Goal: Task Accomplishment & Management: Manage account settings

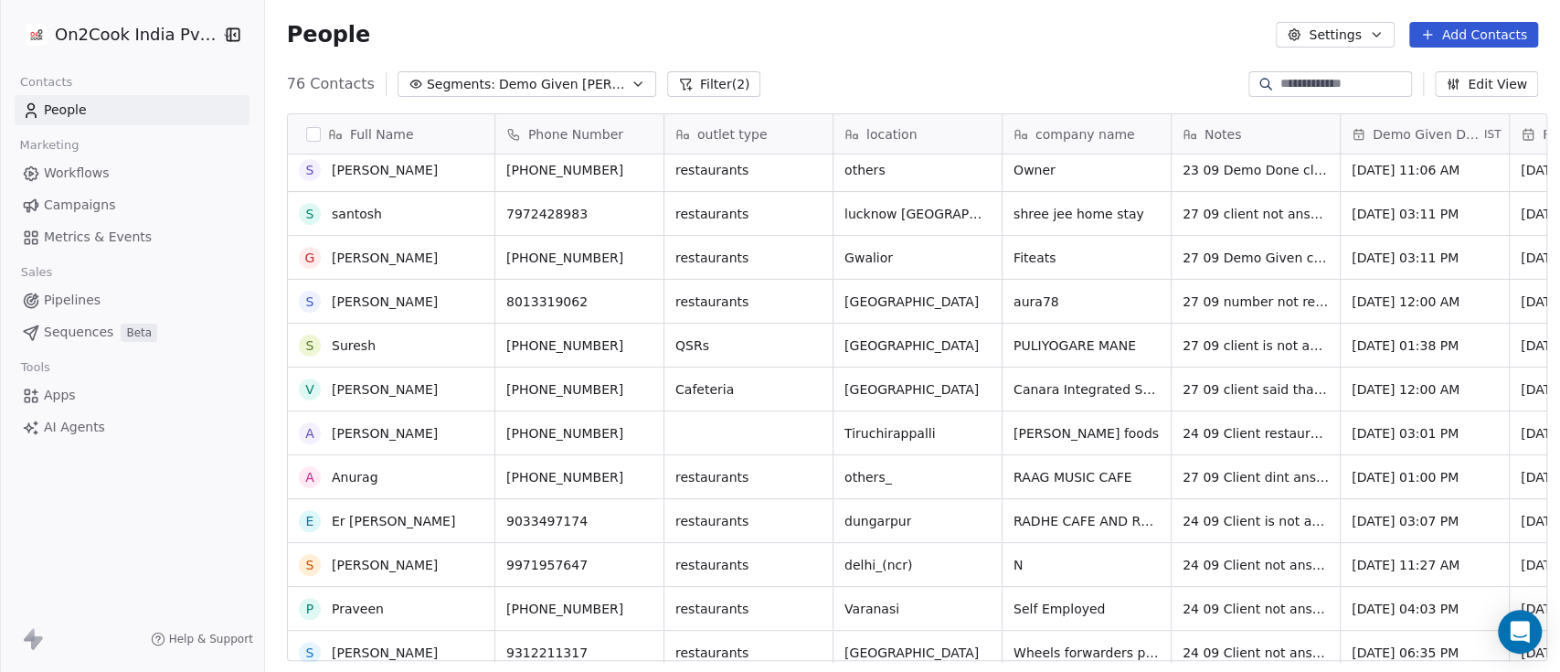
scroll to position [146, 0]
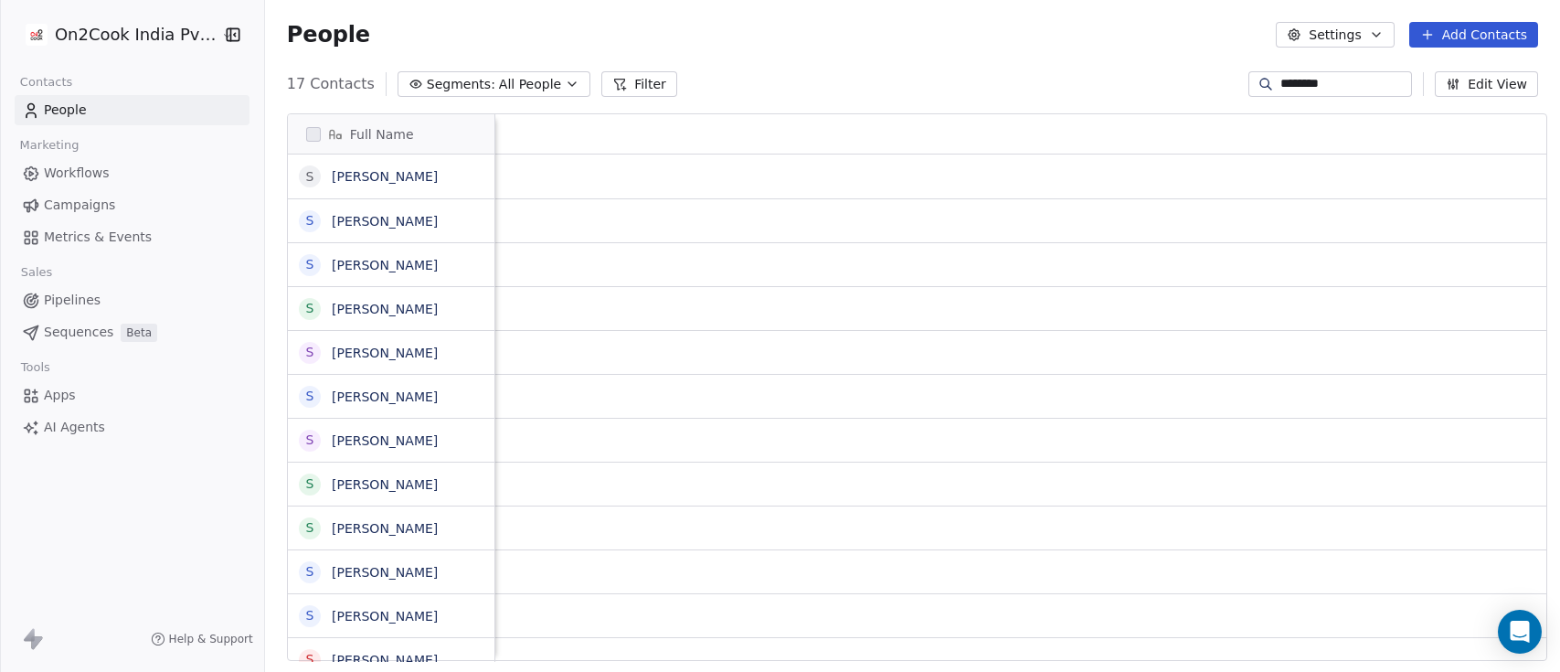
click at [499, 86] on span "All People" at bounding box center [530, 84] width 62 height 19
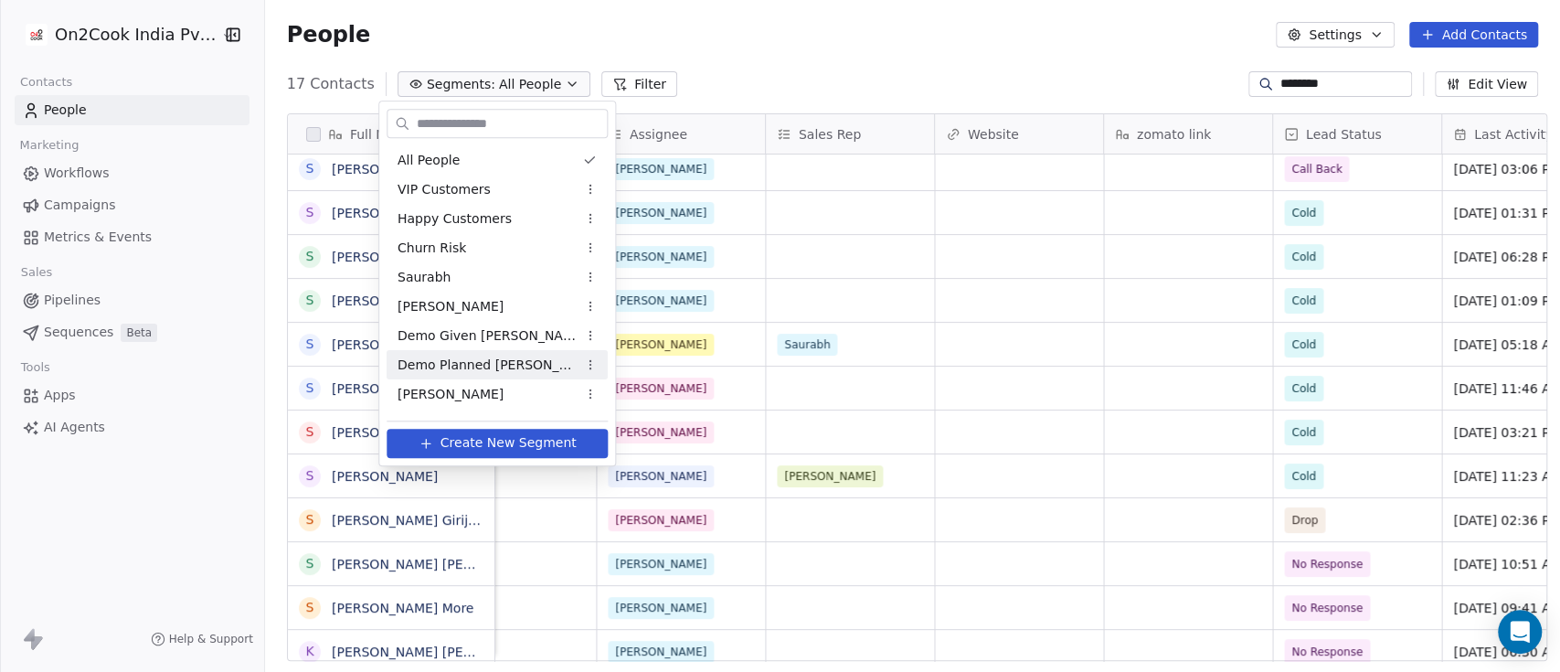
click at [468, 367] on span "Demo Planned [PERSON_NAME]" at bounding box center [487, 365] width 179 height 19
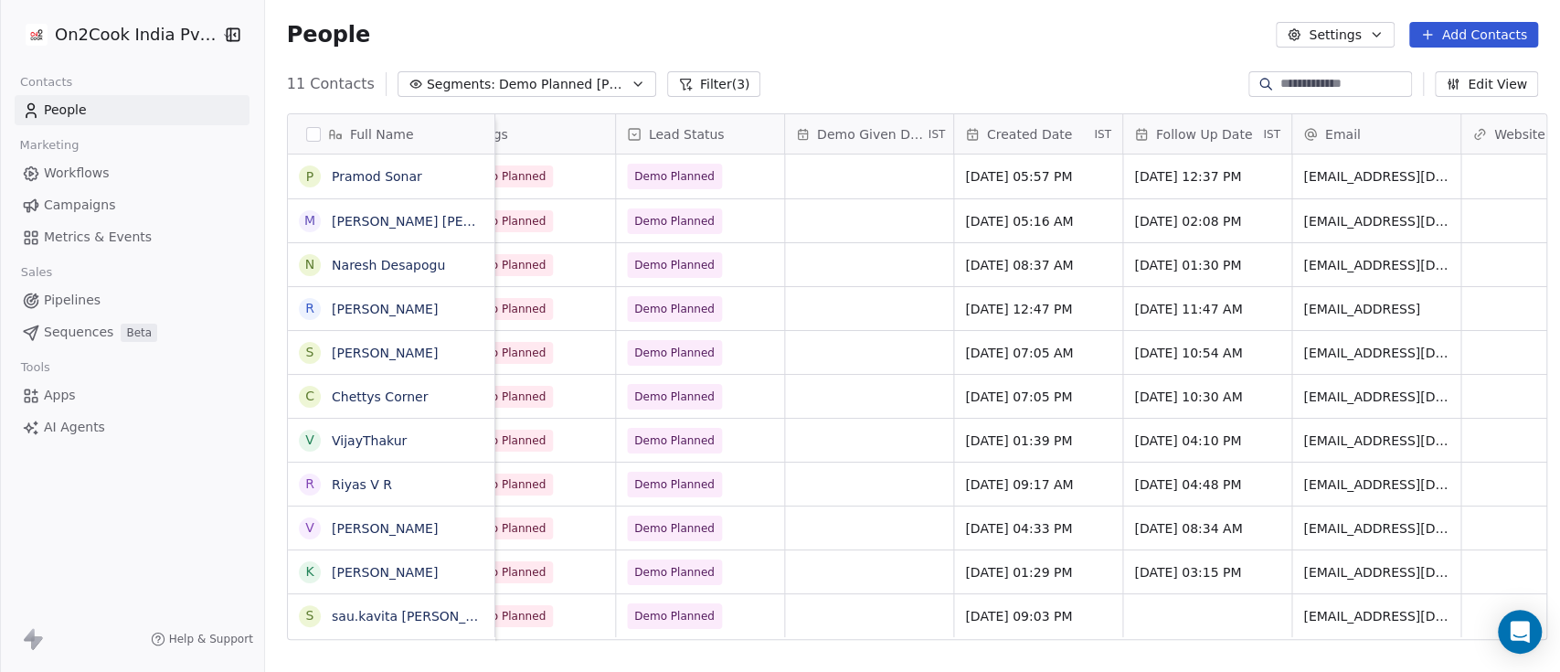
scroll to position [0, 1401]
click at [1374, 48] on div "People Settings Add Contacts" at bounding box center [912, 34] width 1295 height 69
click at [1364, 40] on button "Settings" at bounding box center [1335, 35] width 118 height 26
click at [1087, 43] on html "On2Cook India Pvt. Ltd. Contacts People Marketing Workflows Campaigns Metrics &…" at bounding box center [780, 336] width 1560 height 672
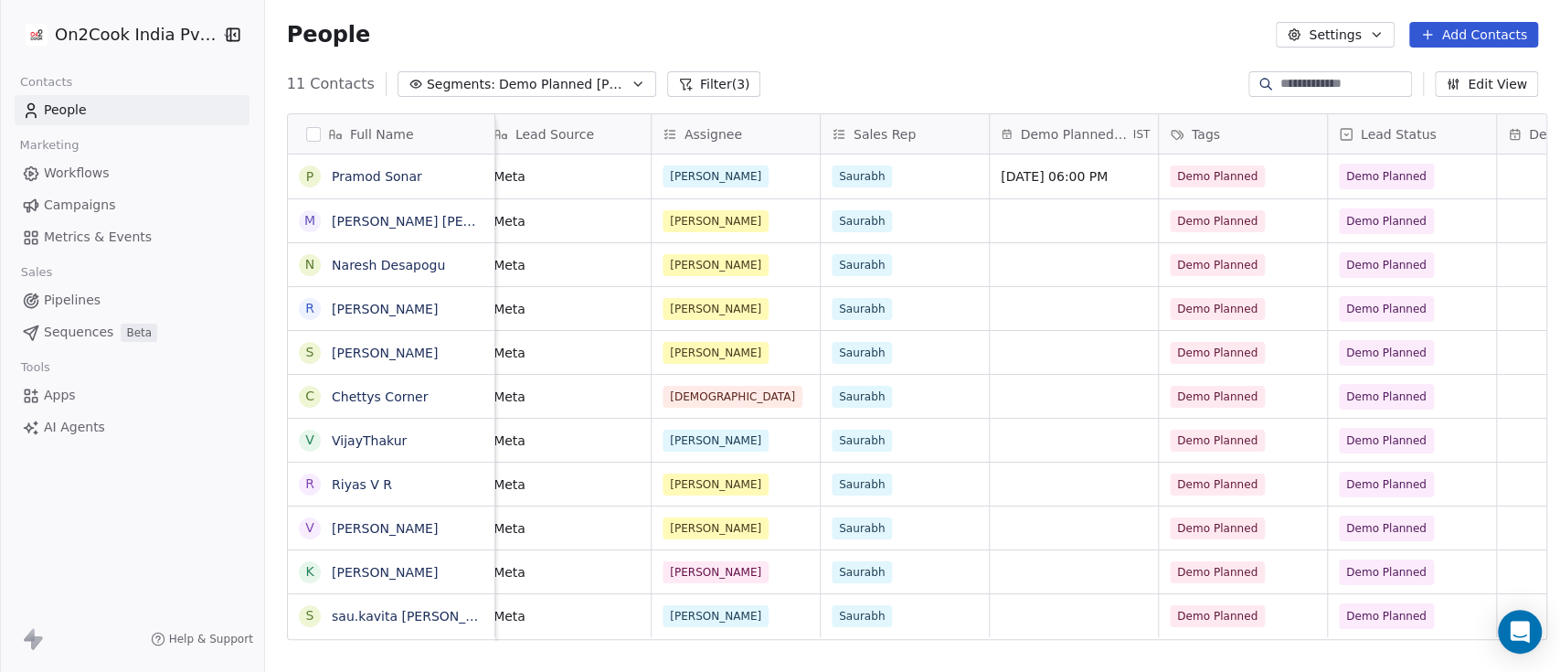
scroll to position [0, 691]
click at [921, 218] on div "Saurabh" at bounding box center [887, 221] width 112 height 22
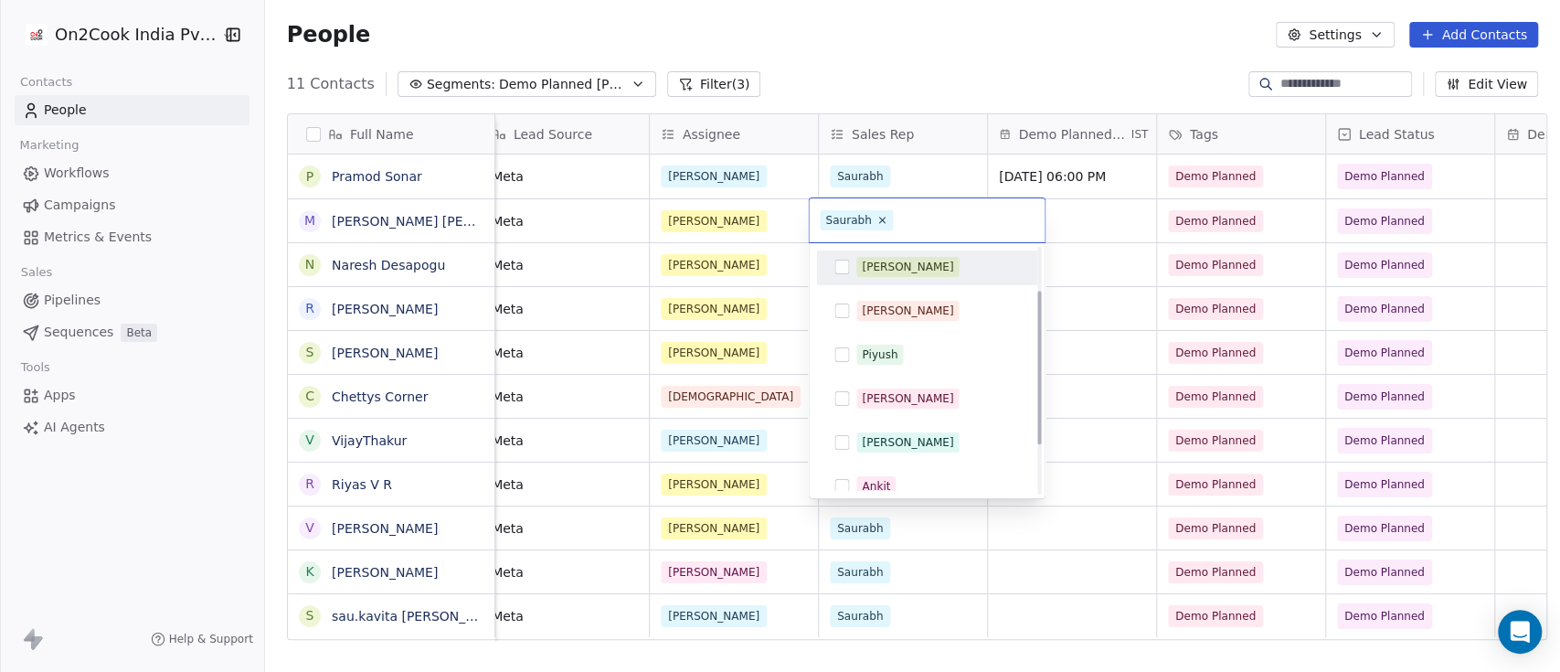
scroll to position [146, 0]
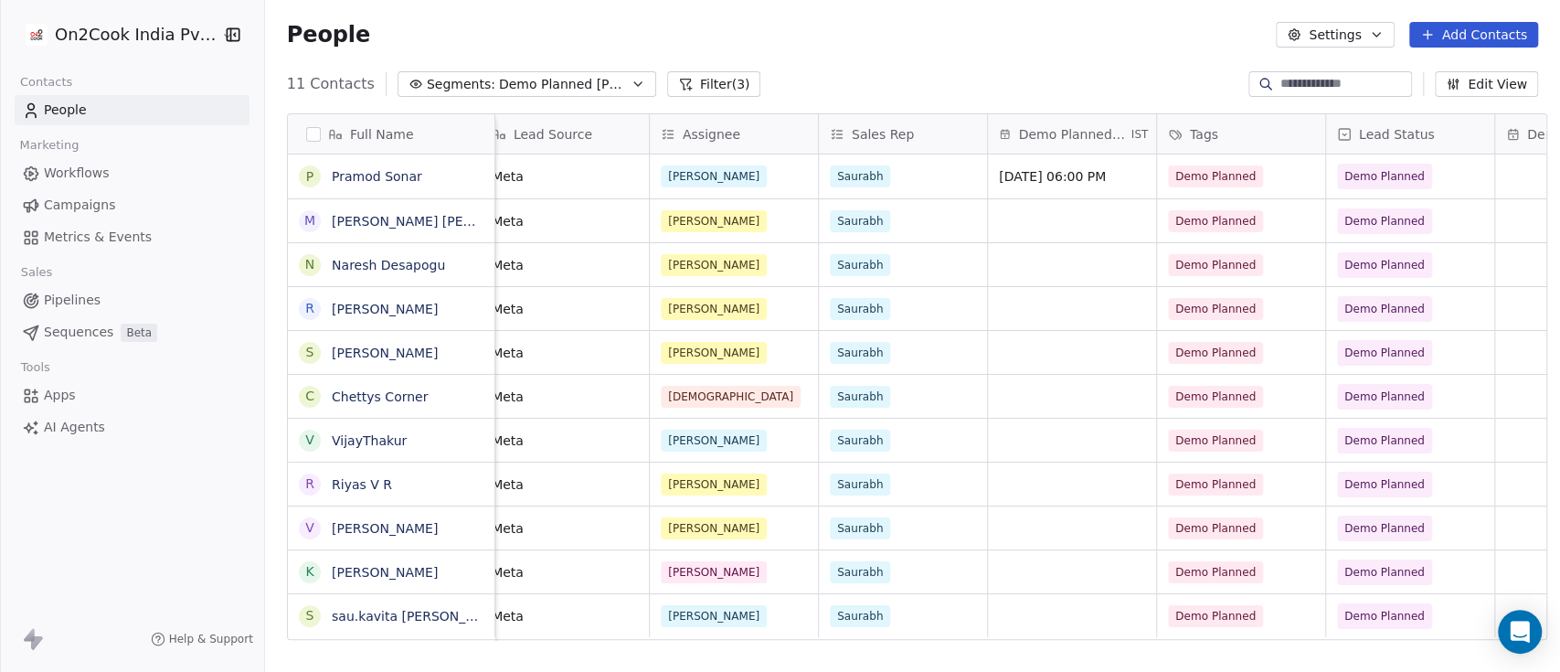
click at [942, 60] on html "On2Cook India Pvt. Ltd. Contacts People Marketing Workflows Campaigns Metrics &…" at bounding box center [780, 336] width 1560 height 672
click at [94, 41] on html "On2Cook India Pvt. Ltd. Contacts People Marketing Workflows Campaigns Metrics &…" at bounding box center [780, 336] width 1560 height 672
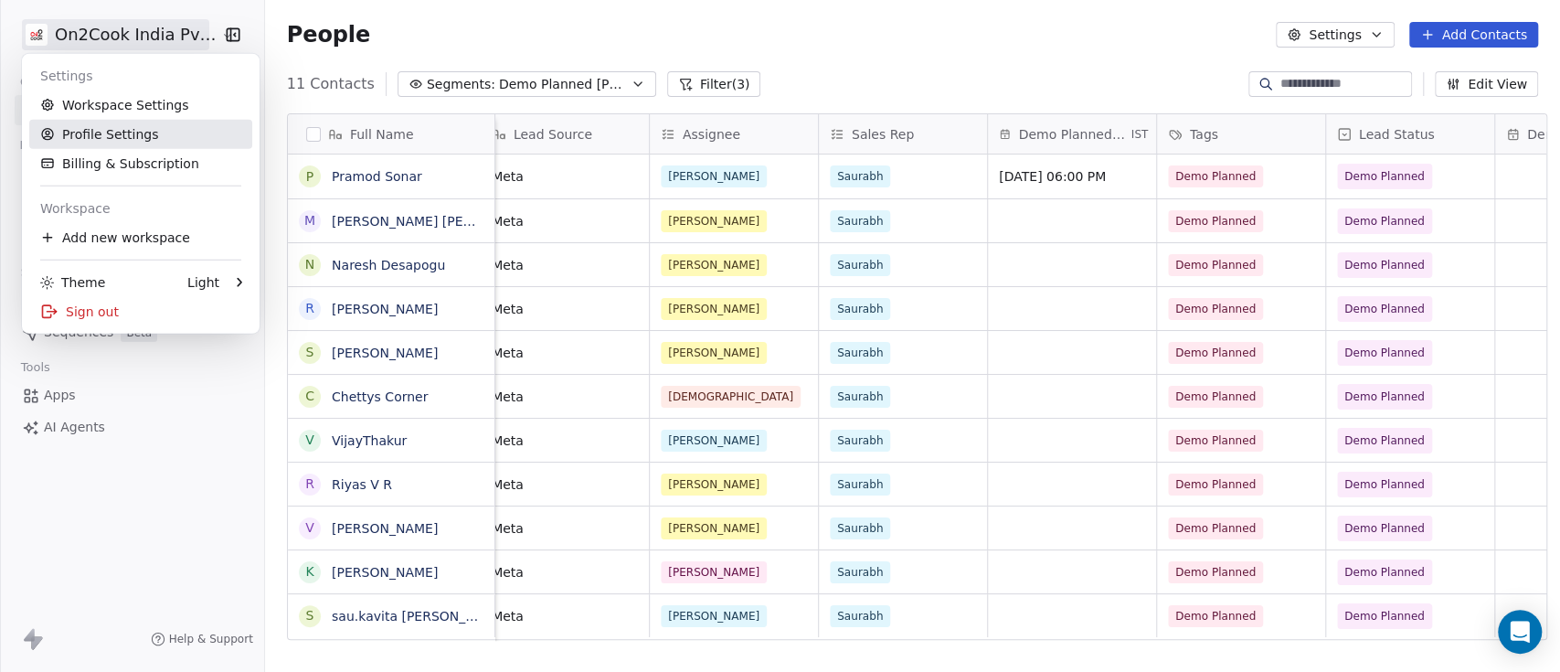
click at [112, 128] on link "Profile Settings" at bounding box center [140, 134] width 223 height 29
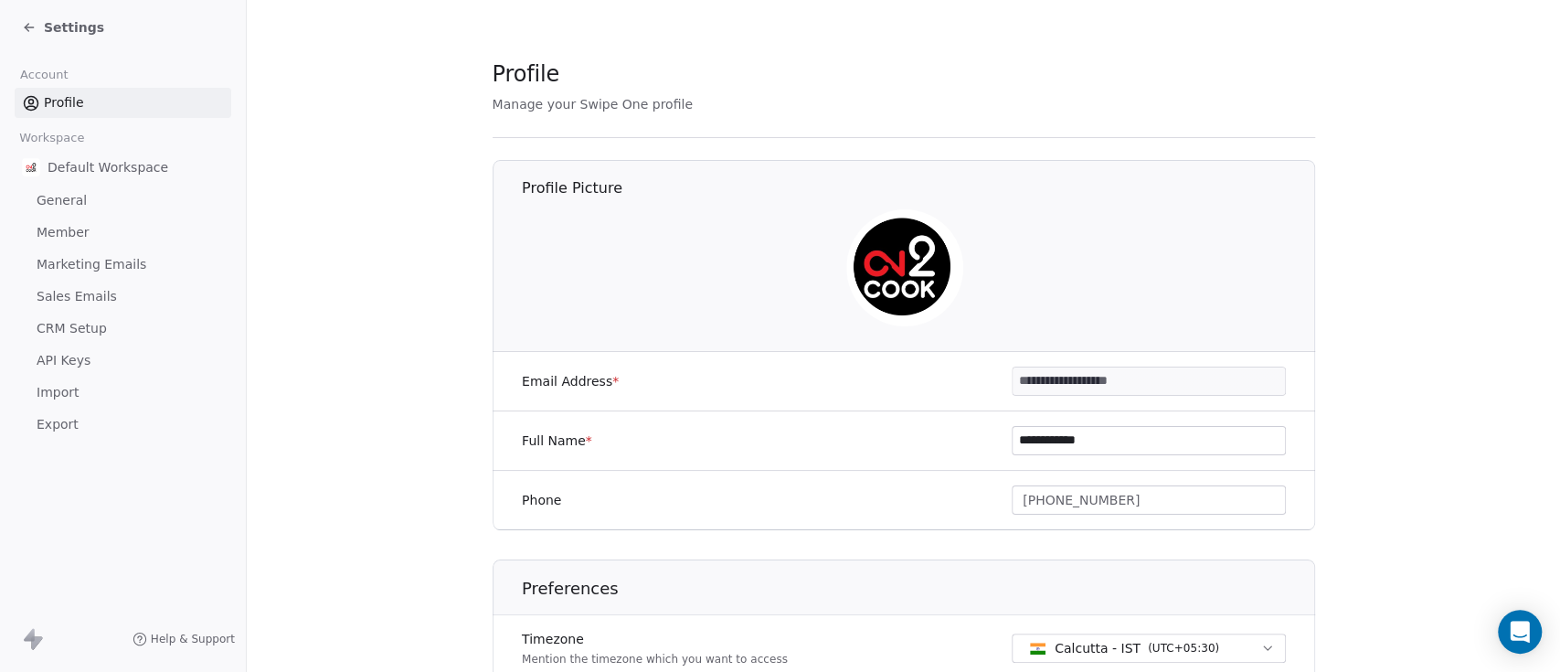
click at [77, 213] on link "General" at bounding box center [123, 201] width 217 height 30
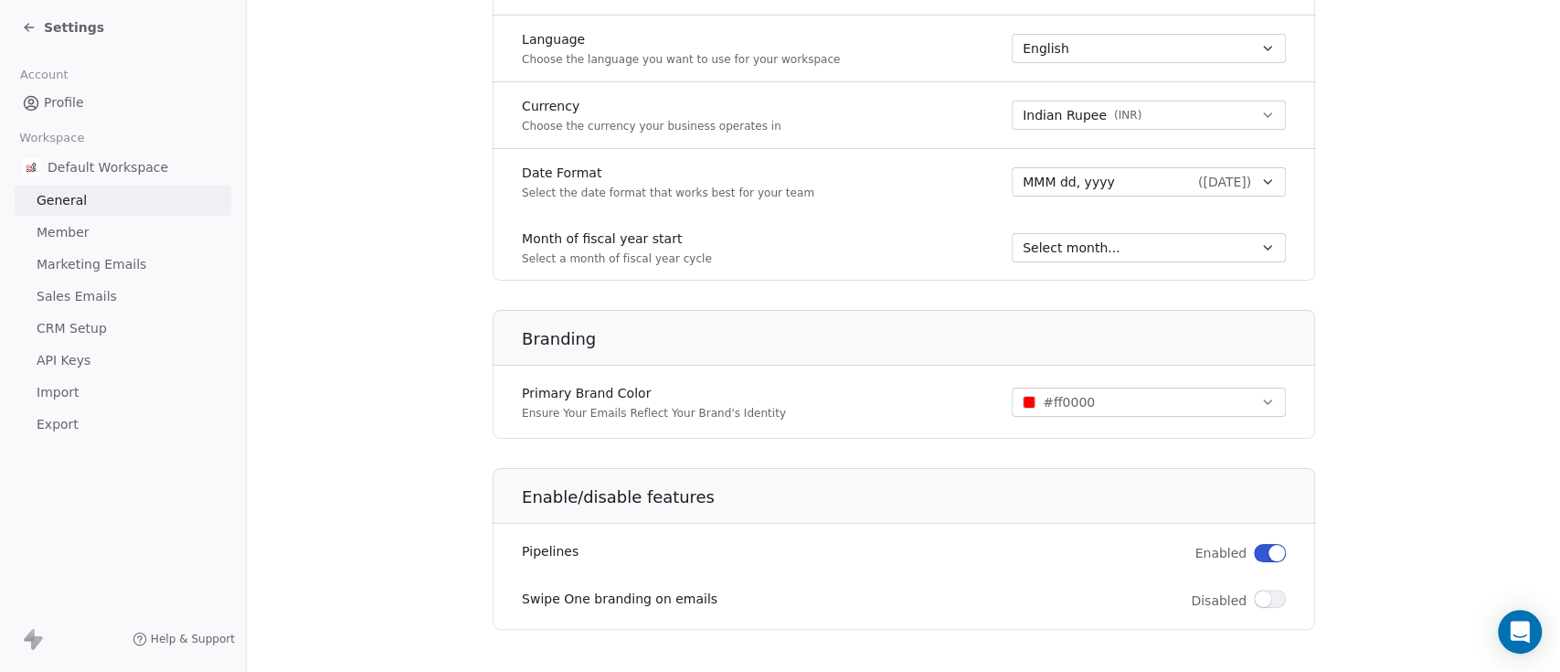
scroll to position [894, 0]
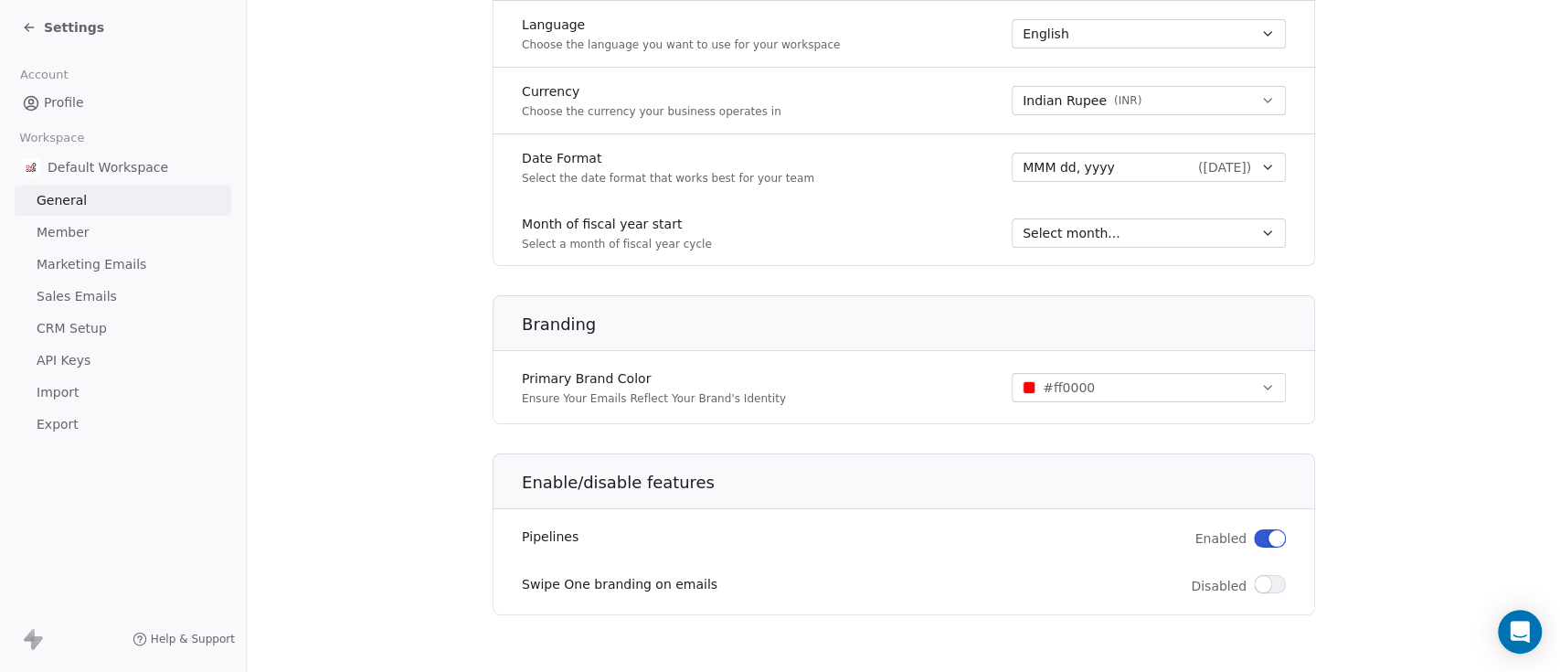
click at [100, 235] on link "Member" at bounding box center [123, 233] width 217 height 30
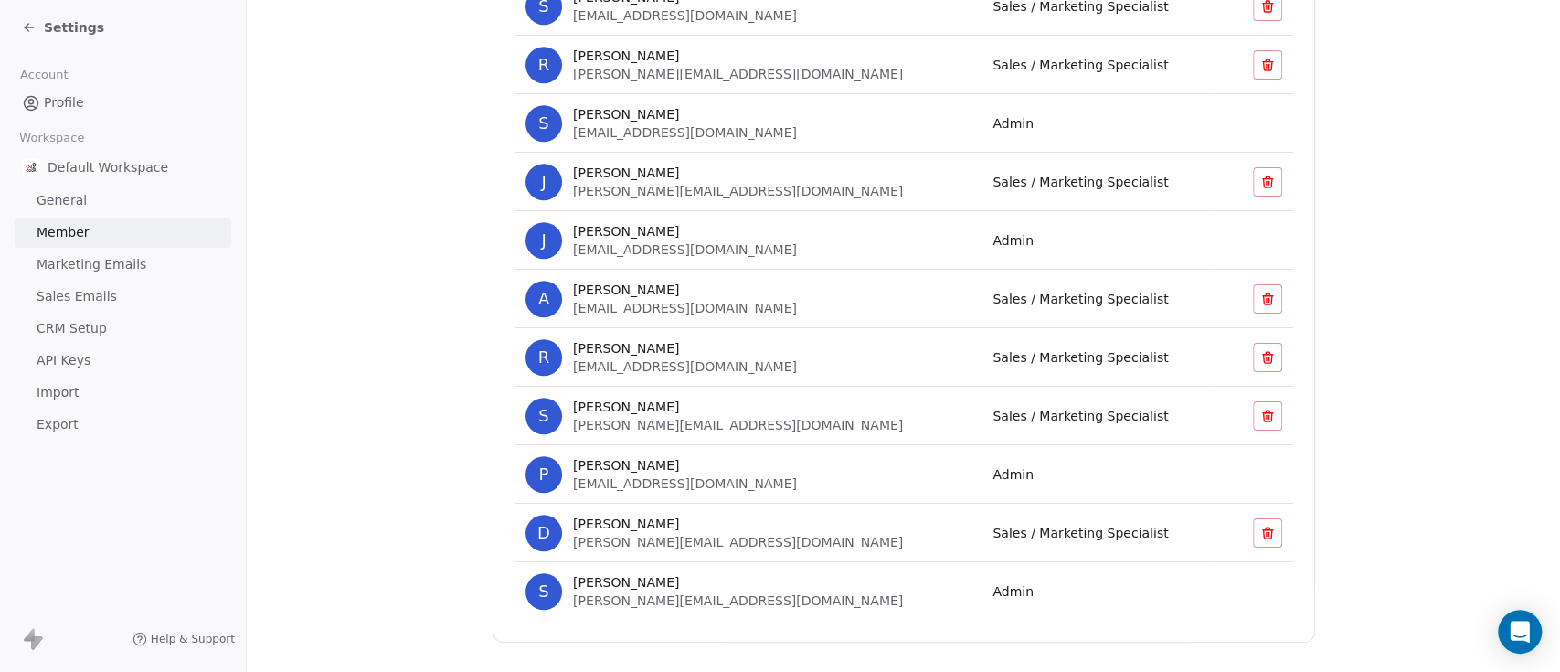
scroll to position [761, 0]
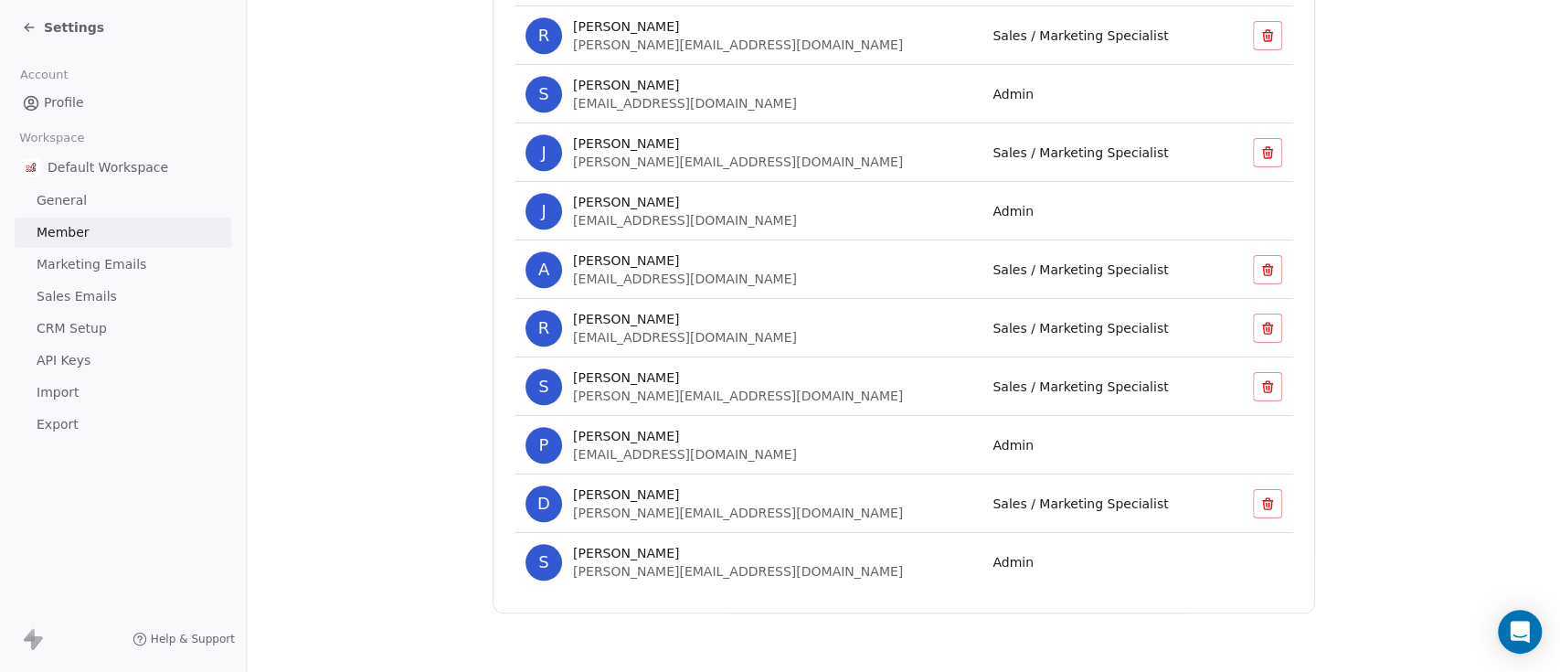
click at [121, 266] on span "Marketing Emails" at bounding box center [92, 264] width 110 height 19
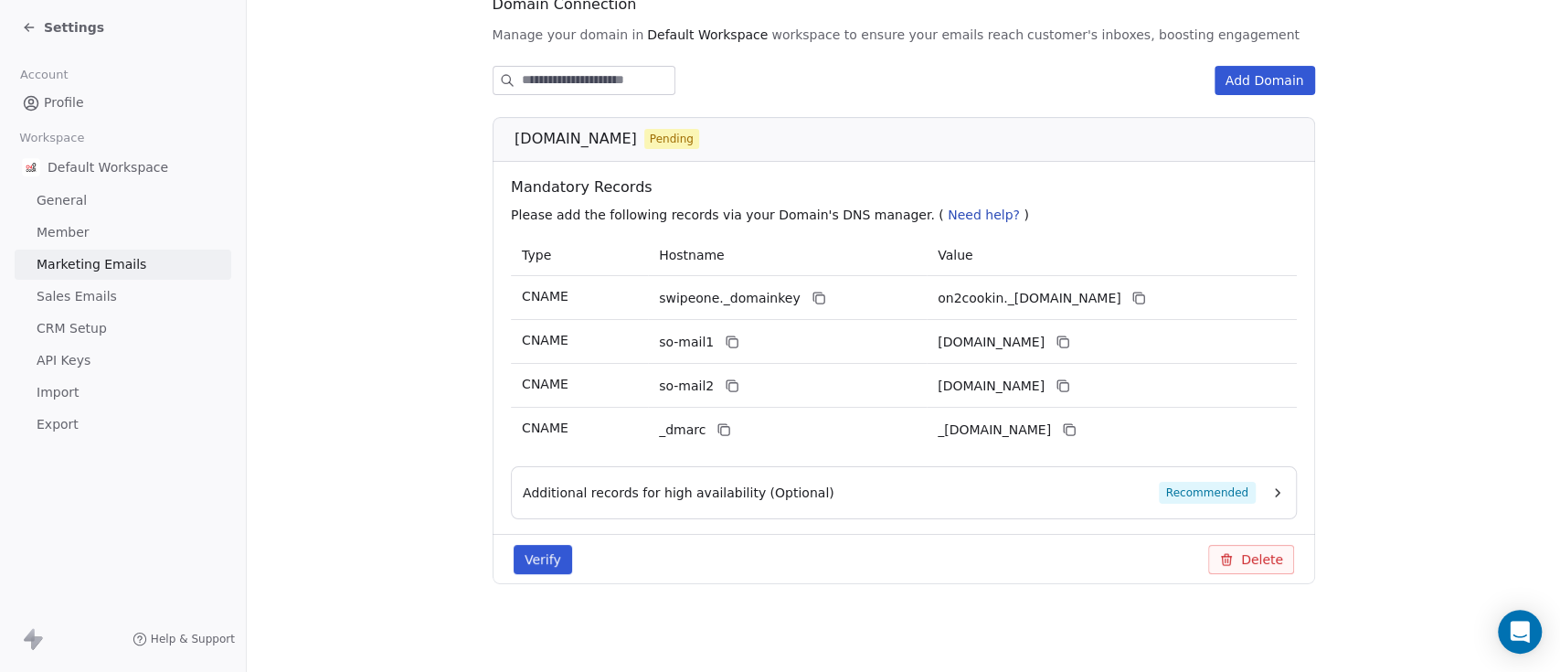
scroll to position [213, 0]
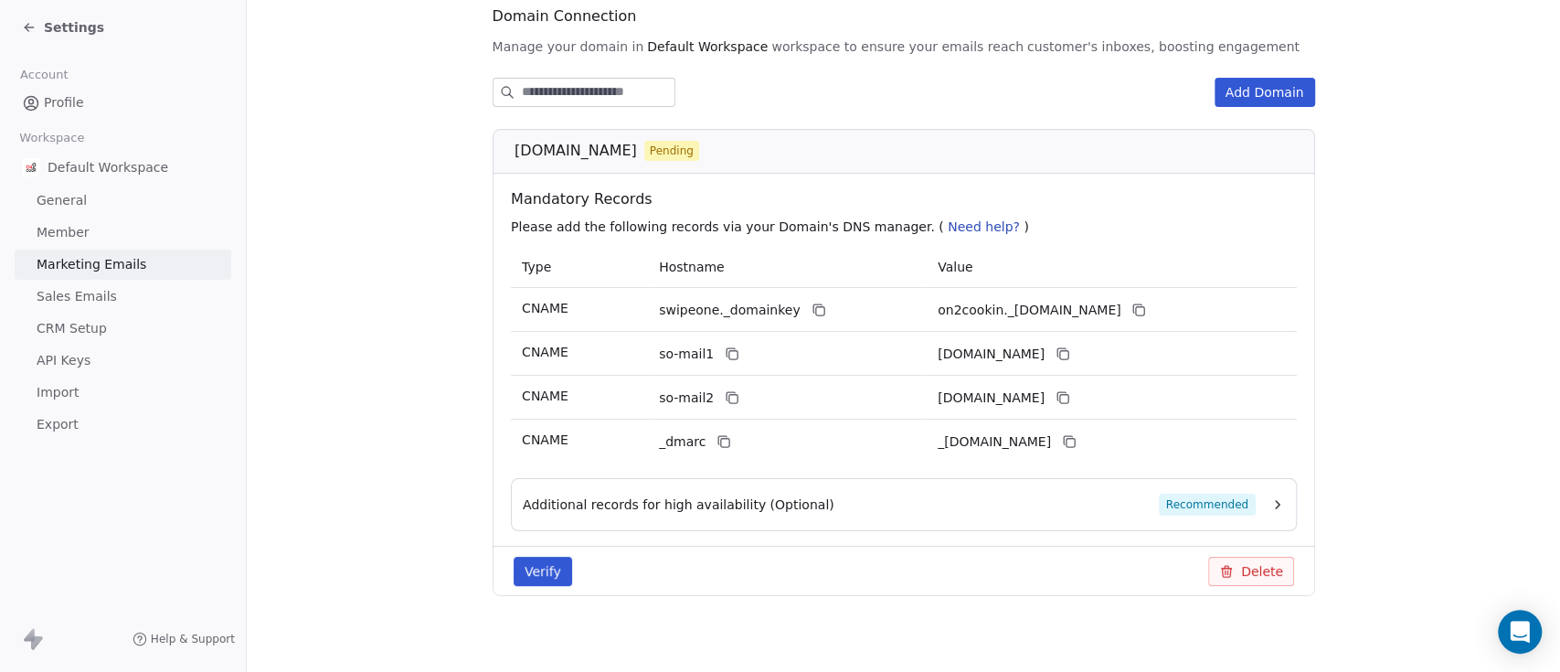
click at [95, 296] on span "Sales Emails" at bounding box center [77, 296] width 80 height 19
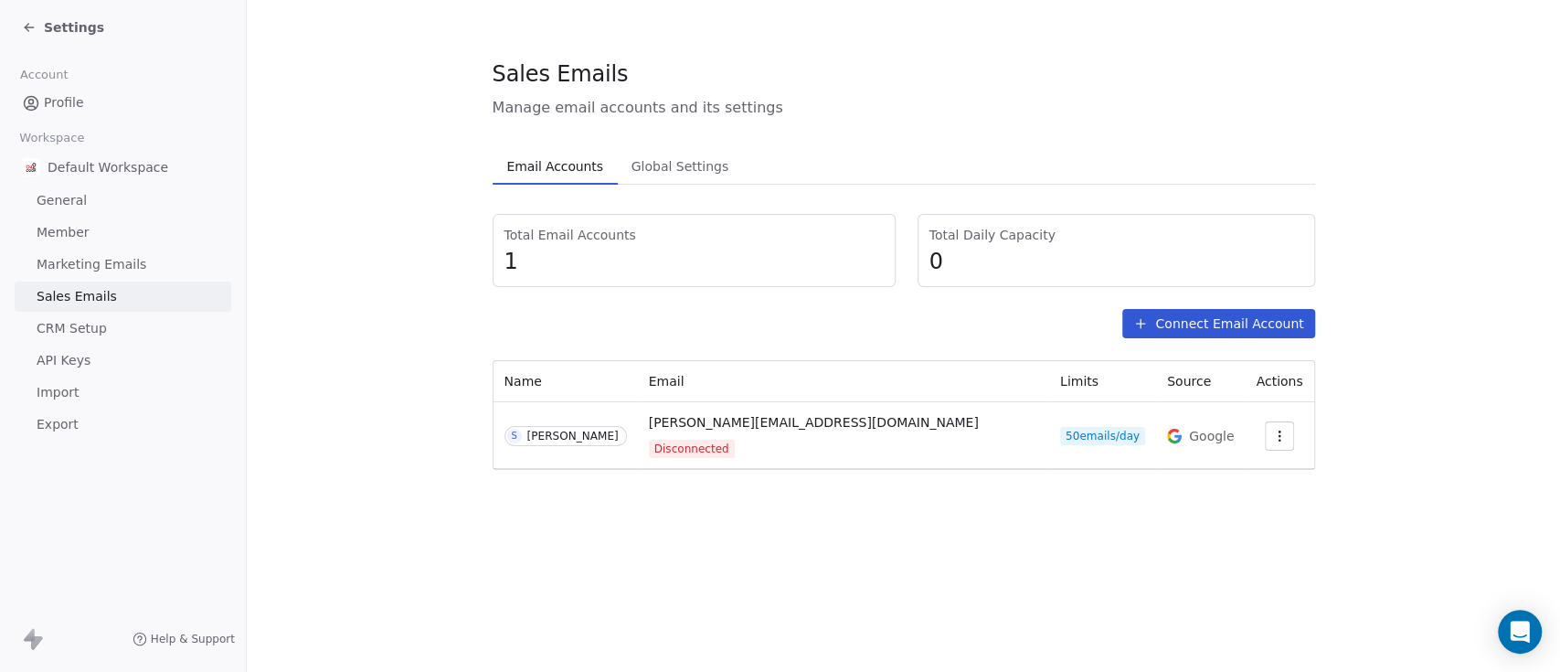
click at [83, 319] on span "CRM Setup" at bounding box center [72, 328] width 70 height 19
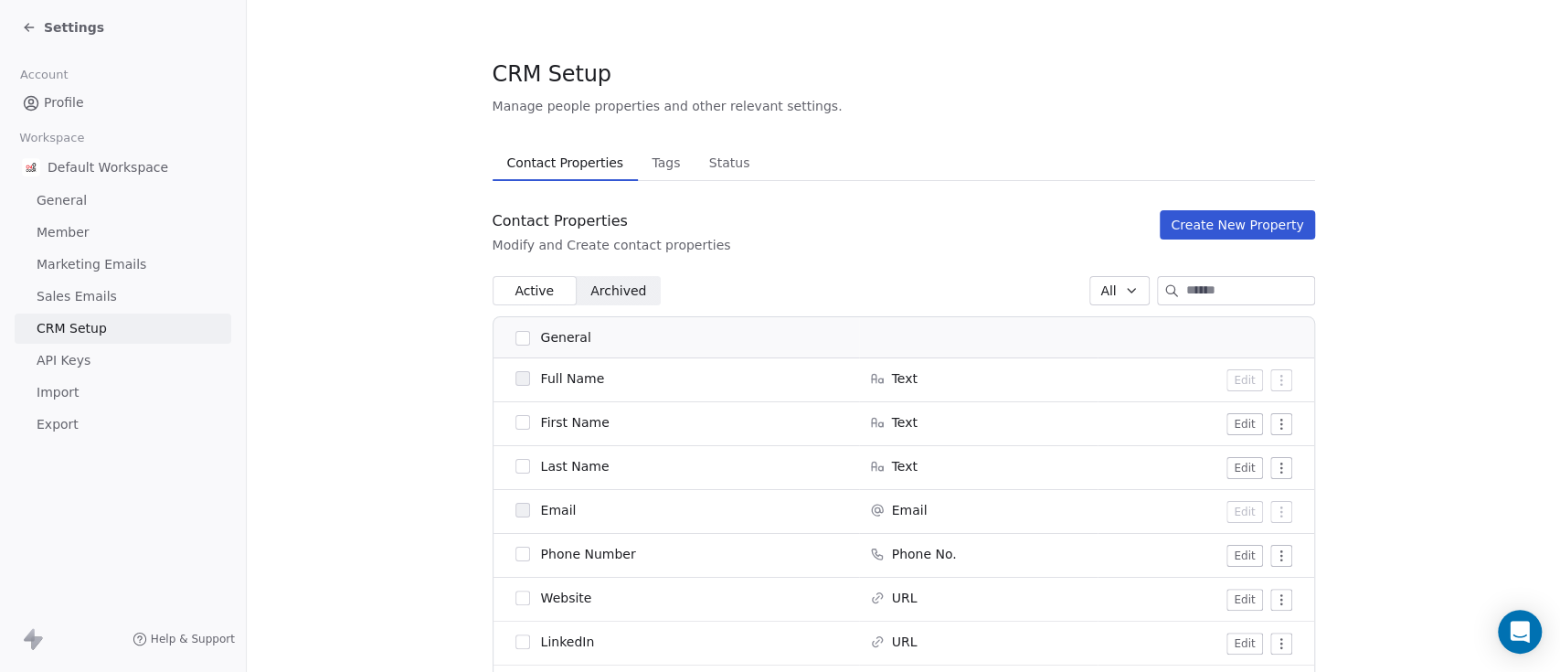
click at [596, 288] on span "Archived" at bounding box center [619, 291] width 56 height 19
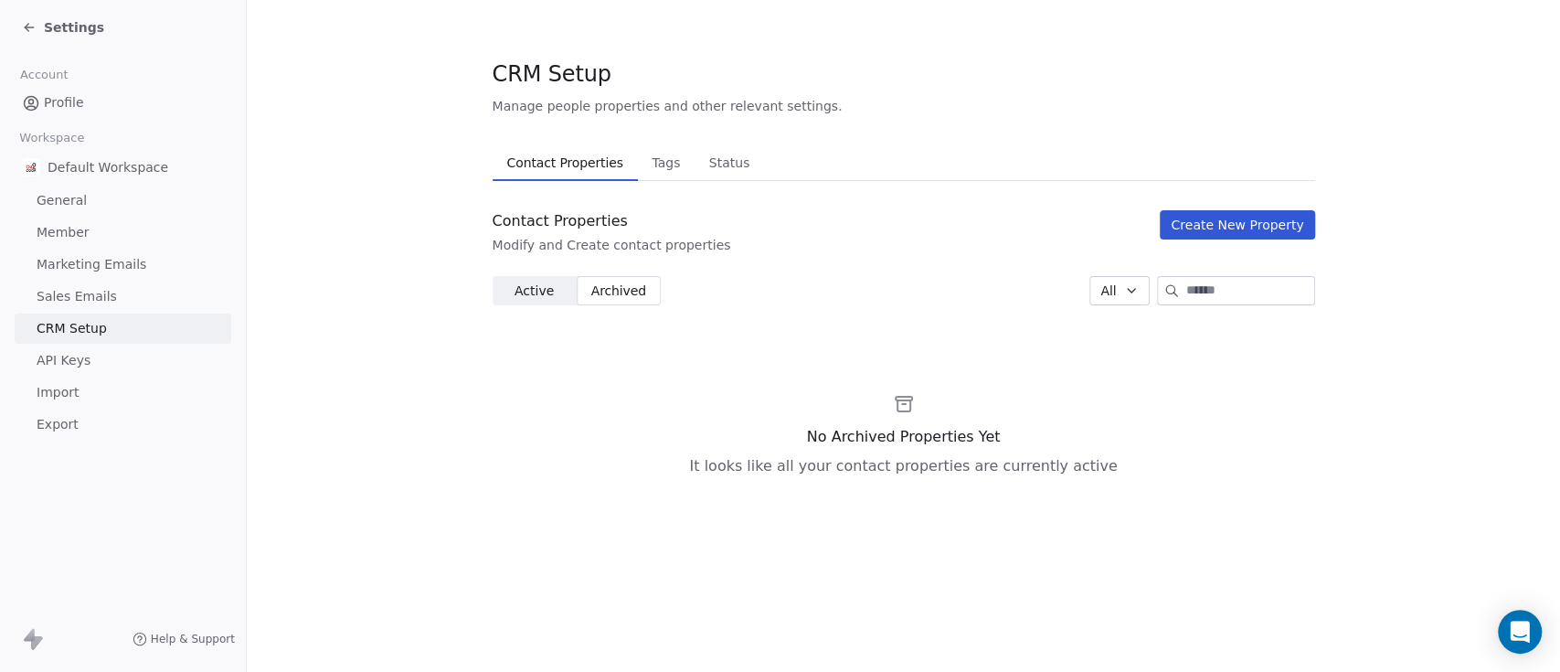
click at [534, 290] on span "Active" at bounding box center [534, 291] width 39 height 19
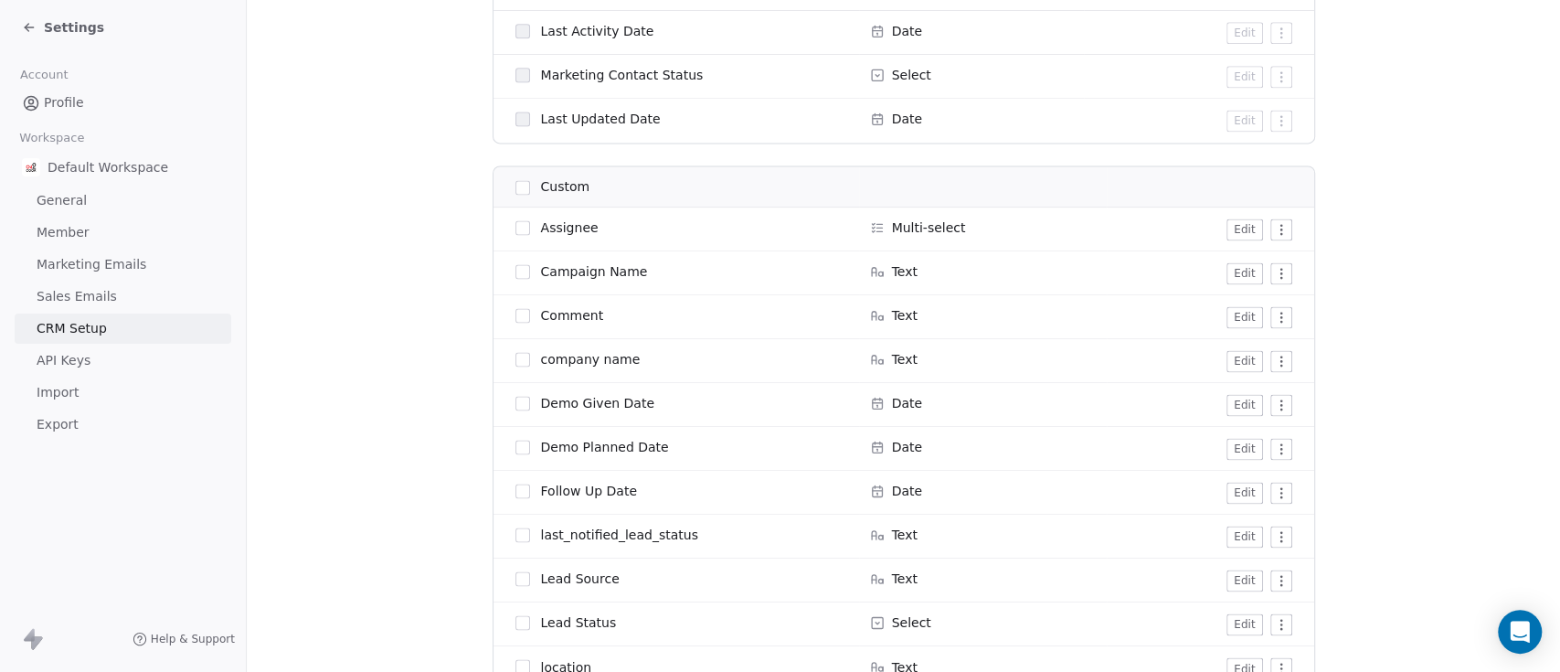
scroll to position [1706, 0]
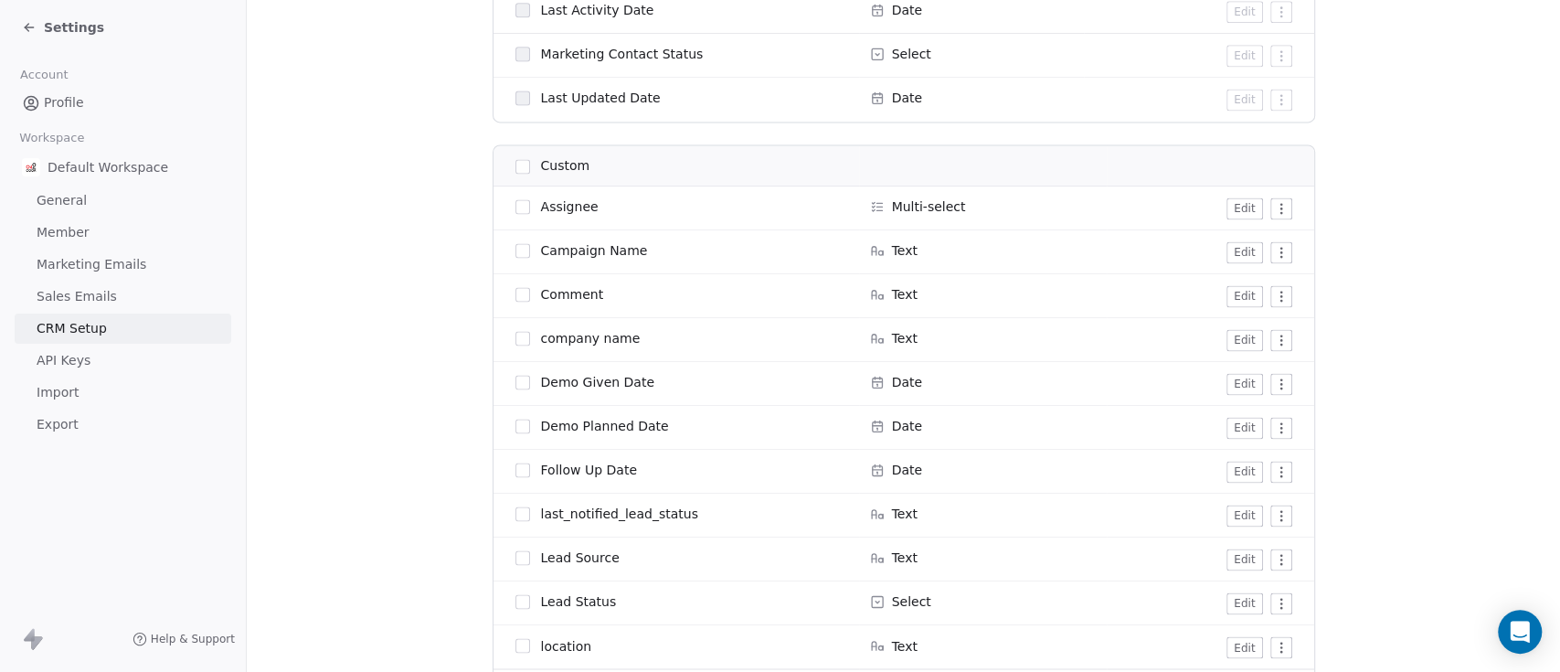
click at [899, 205] on span "Multi-select" at bounding box center [929, 206] width 74 height 18
click at [1227, 201] on button "Edit" at bounding box center [1245, 208] width 36 height 22
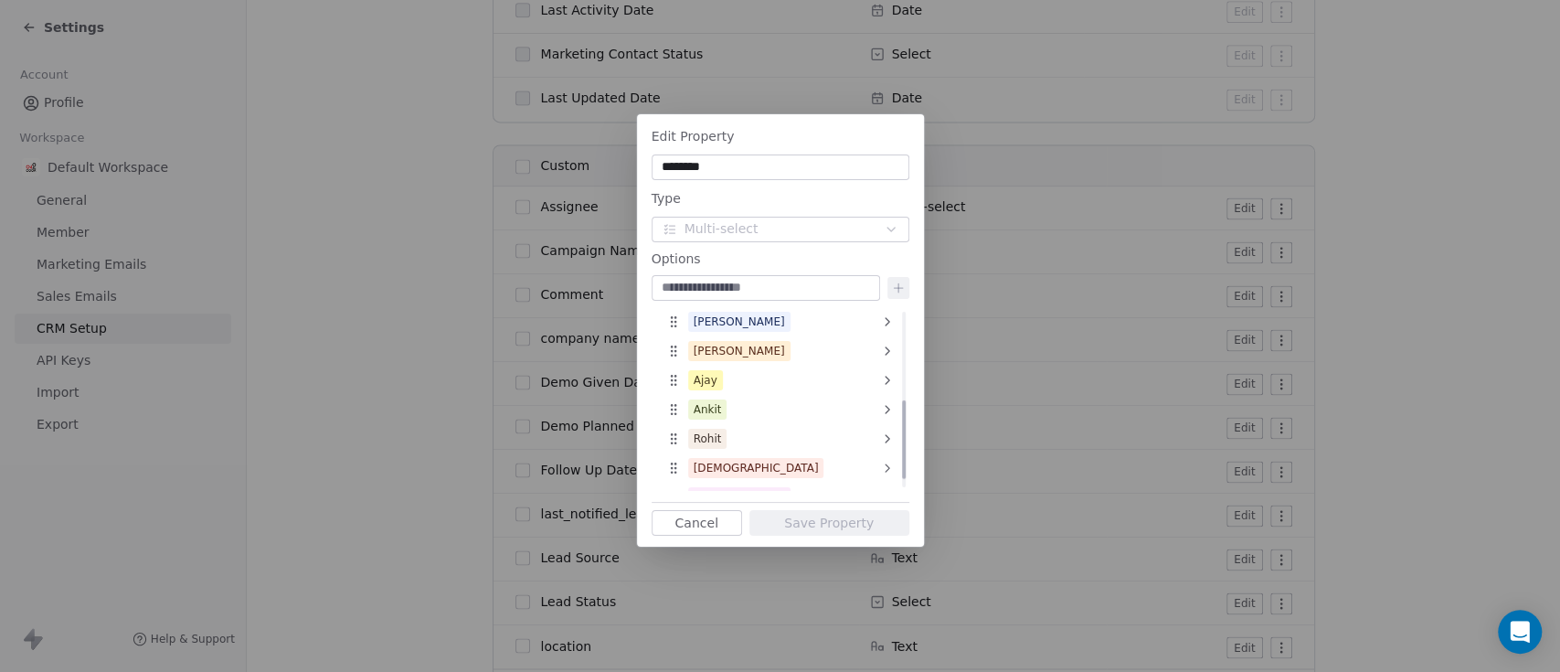
scroll to position [227, 0]
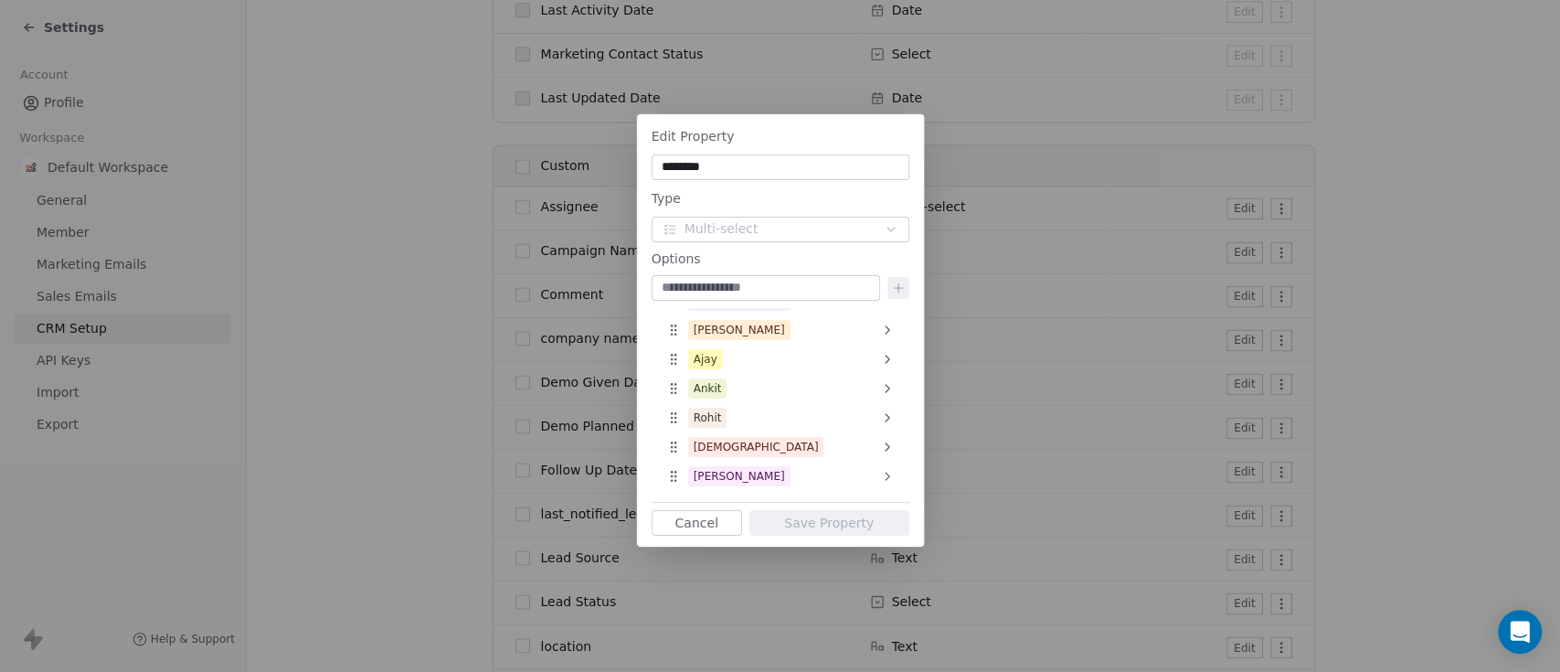
click at [1126, 194] on div "Edit Property ******** Type Multi-select Options [PERSON_NAME] [PERSON_NAME] [P…" at bounding box center [780, 336] width 1560 height 502
drag, startPoint x: 699, startPoint y: 520, endPoint x: 700, endPoint y: 511, distance: 9.2
click at [700, 519] on button "Cancel" at bounding box center [697, 523] width 90 height 26
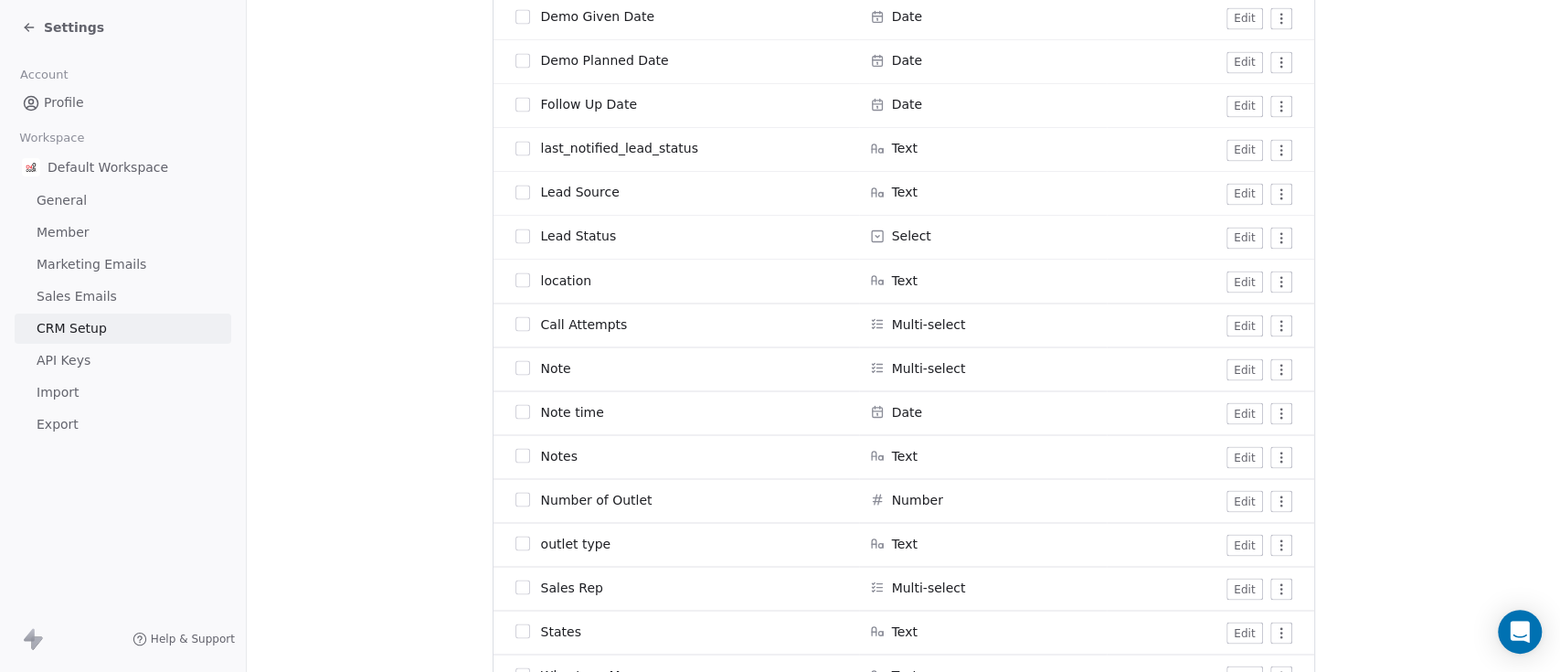
scroll to position [2194, 0]
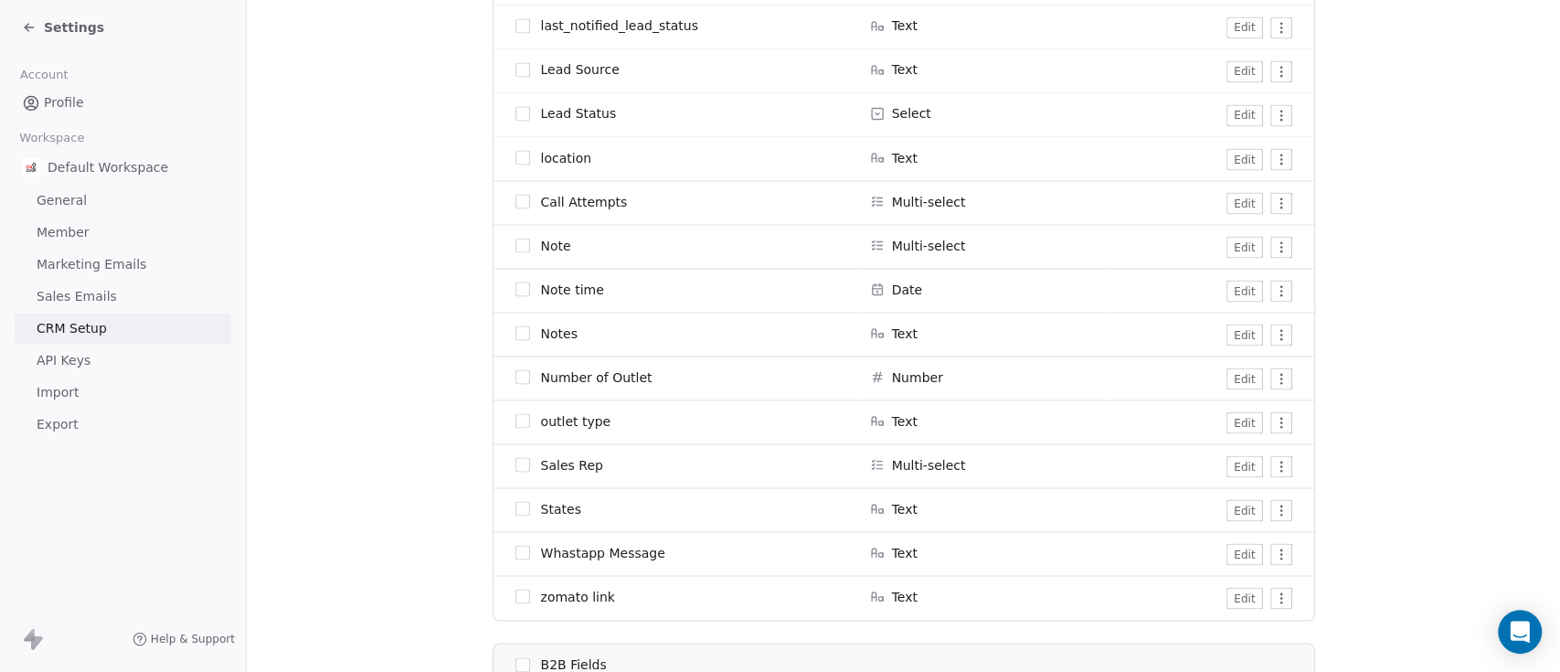
click at [931, 464] on span "Multi-select" at bounding box center [929, 464] width 74 height 18
click at [1227, 465] on button "Edit" at bounding box center [1245, 466] width 36 height 22
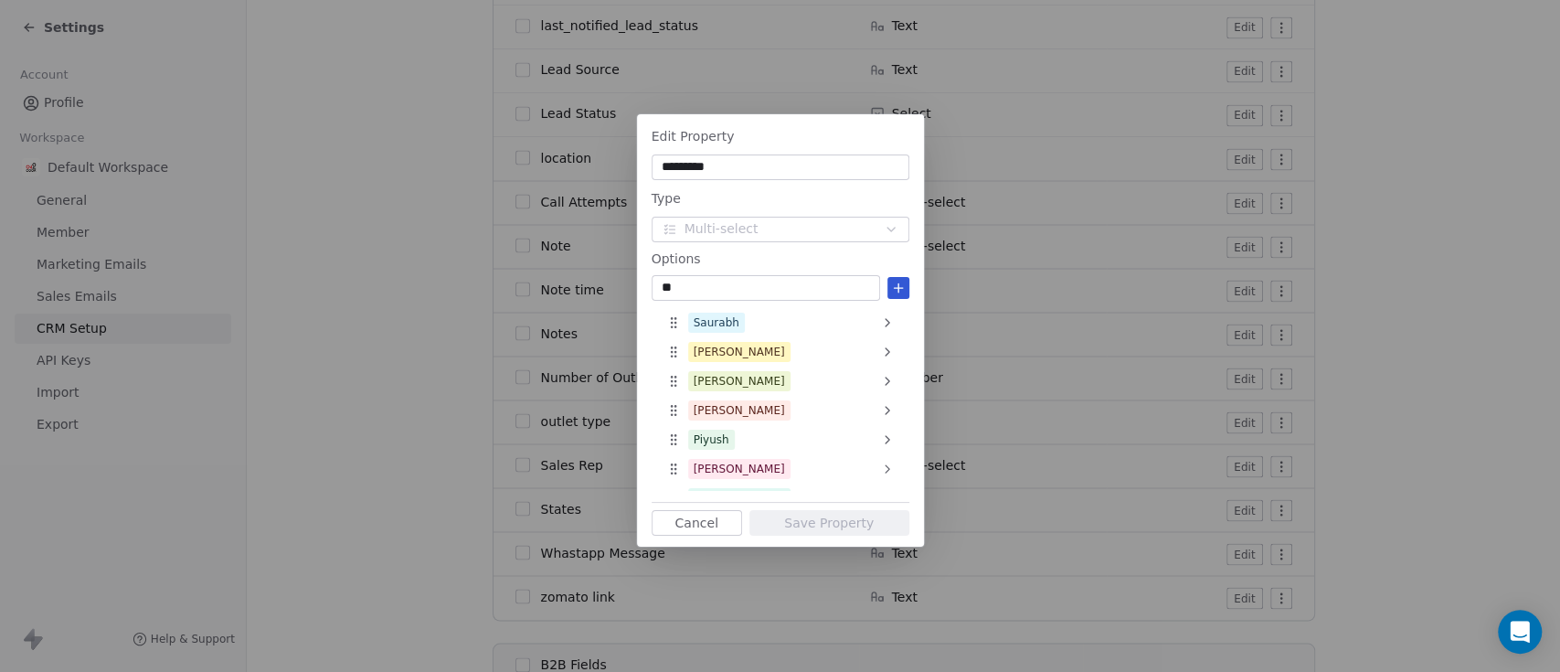
type input "*"
type input "******"
click at [904, 287] on icon at bounding box center [898, 288] width 15 height 15
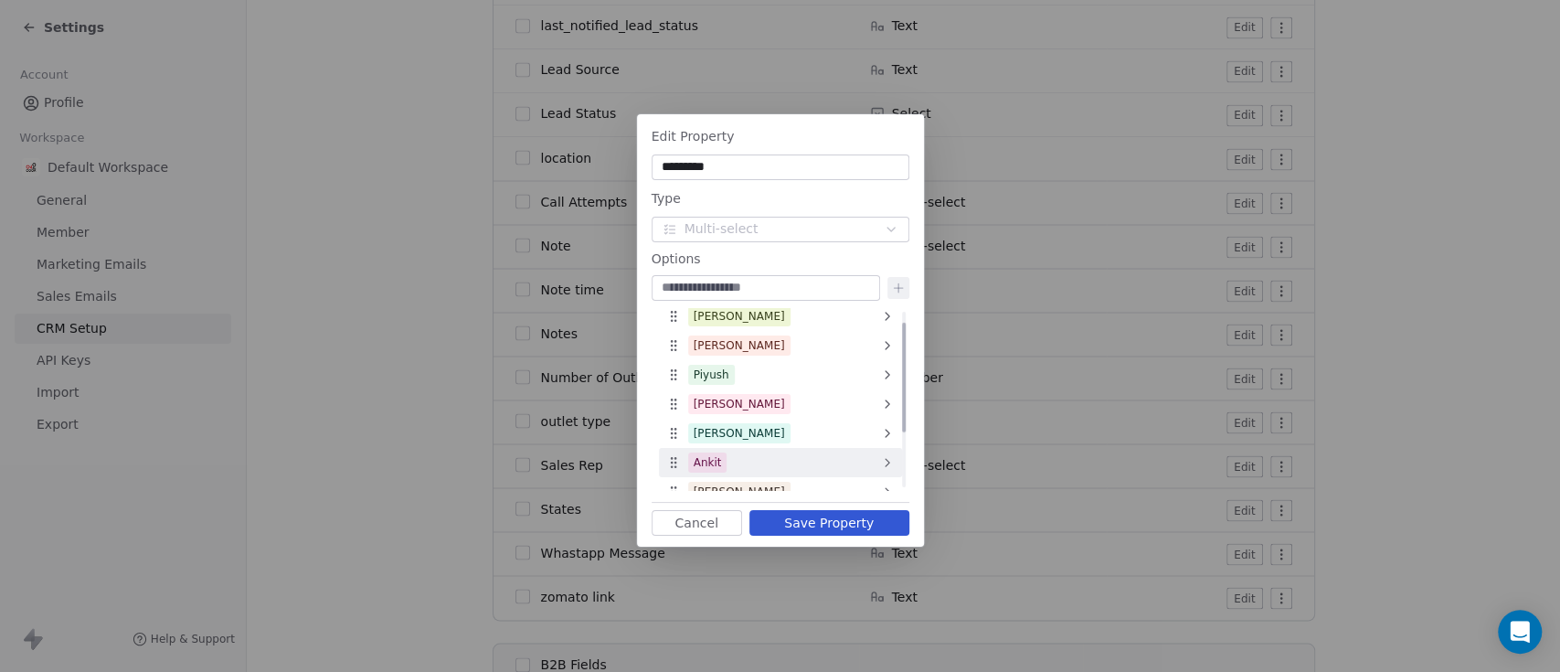
scroll to position [110, 0]
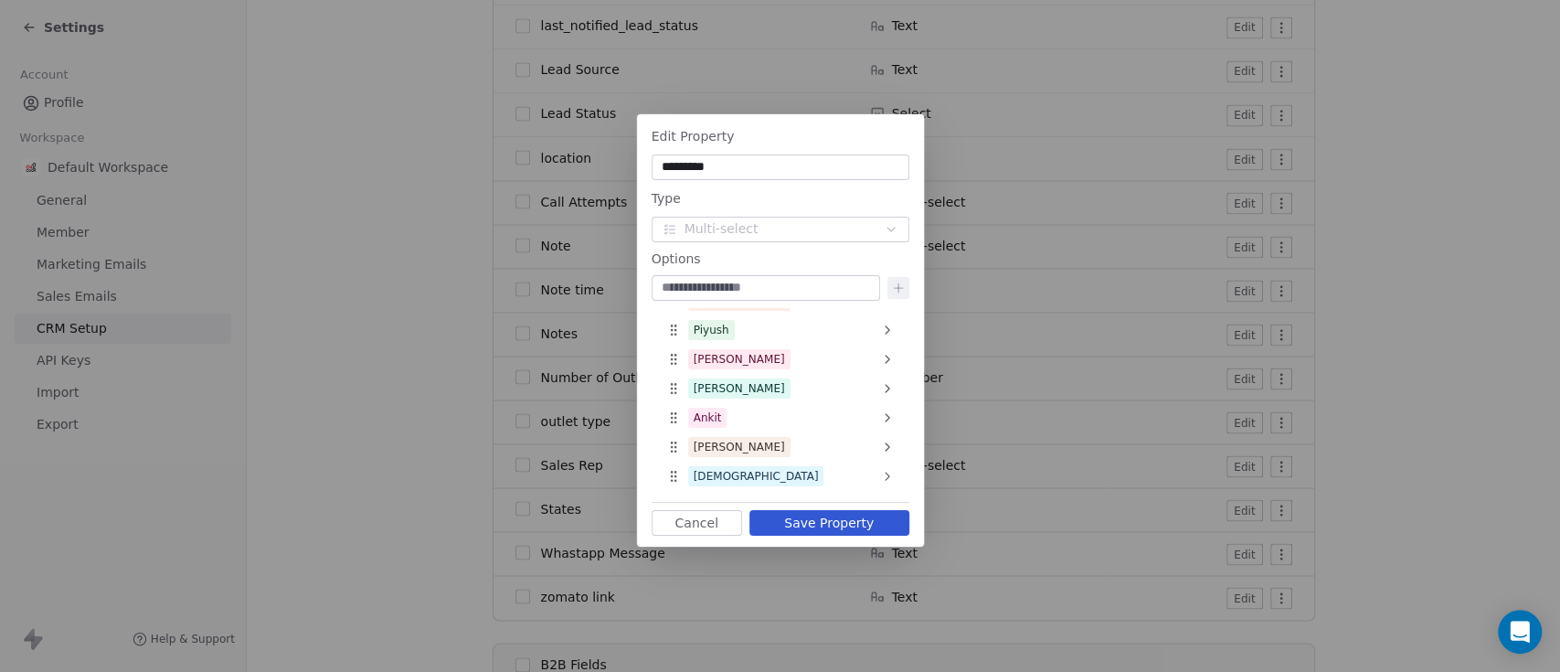
click at [820, 516] on button "Save Property" at bounding box center [830, 523] width 160 height 26
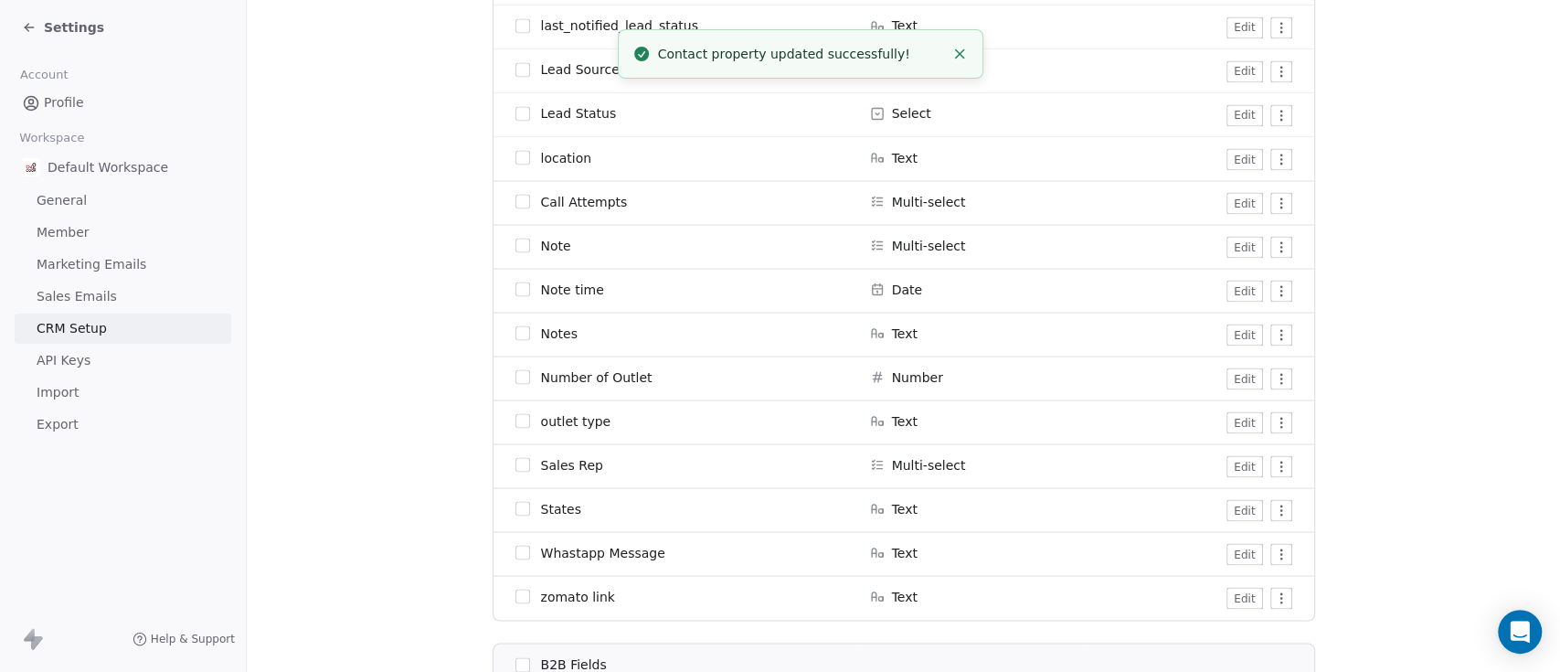
click at [892, 463] on span "Multi-select" at bounding box center [929, 464] width 74 height 18
click at [874, 462] on icon at bounding box center [877, 464] width 15 height 15
click at [1230, 461] on button "Edit" at bounding box center [1245, 466] width 36 height 22
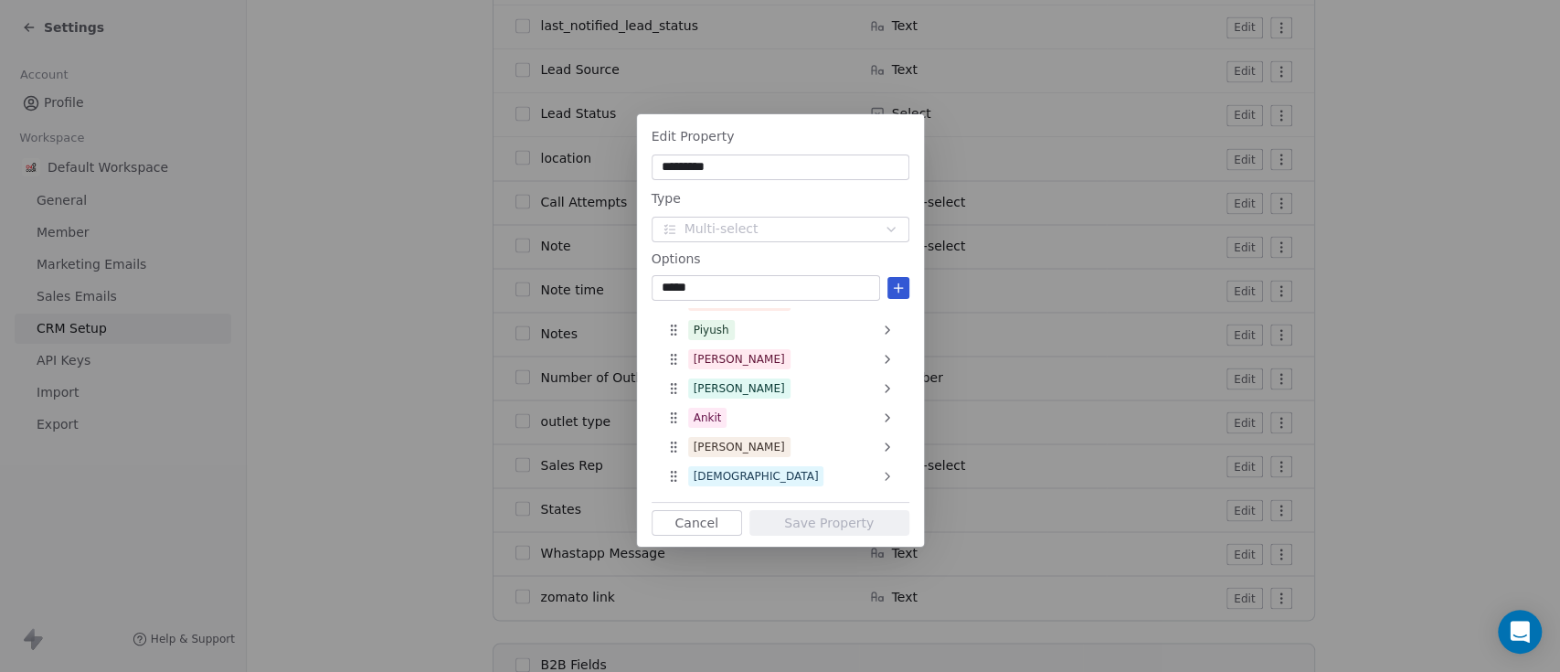
type input "*****"
click at [896, 287] on icon at bounding box center [898, 288] width 15 height 15
click at [832, 524] on button "Save Property" at bounding box center [830, 523] width 160 height 26
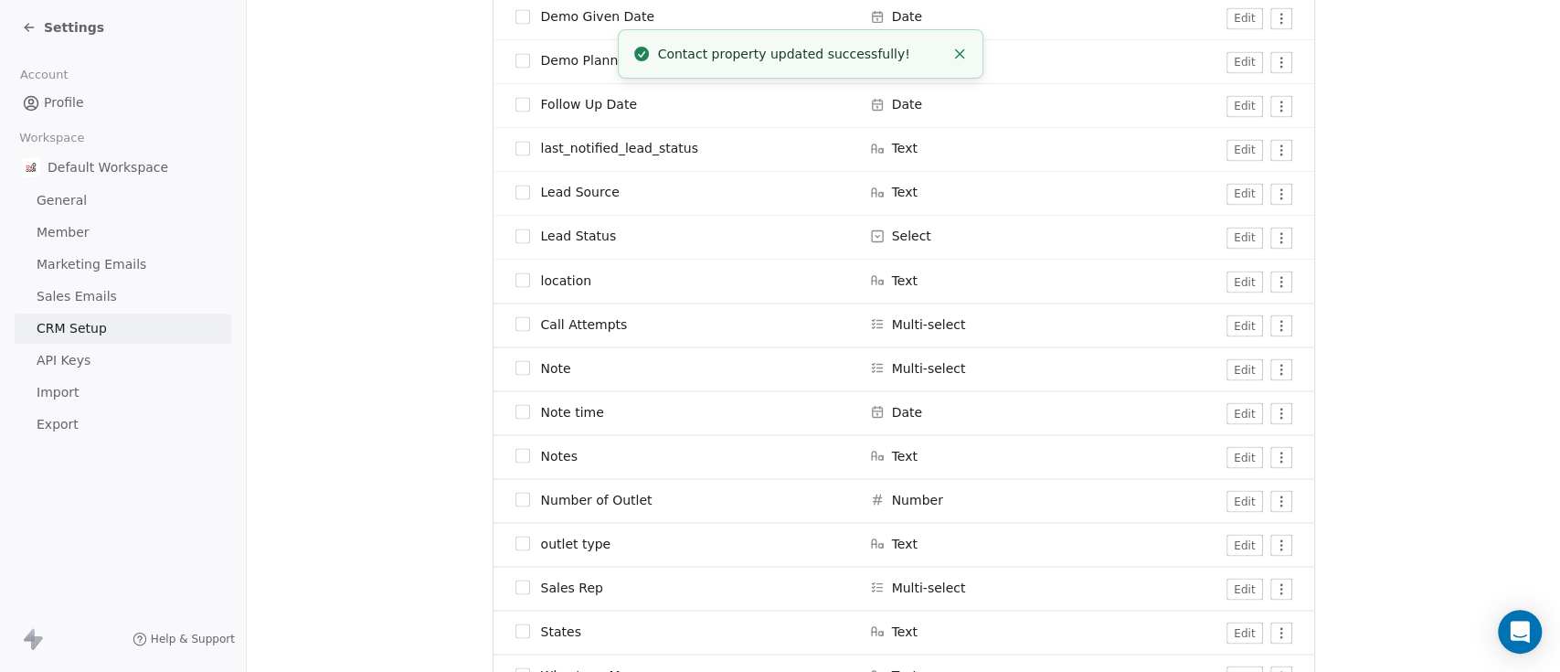
scroll to position [2803, 0]
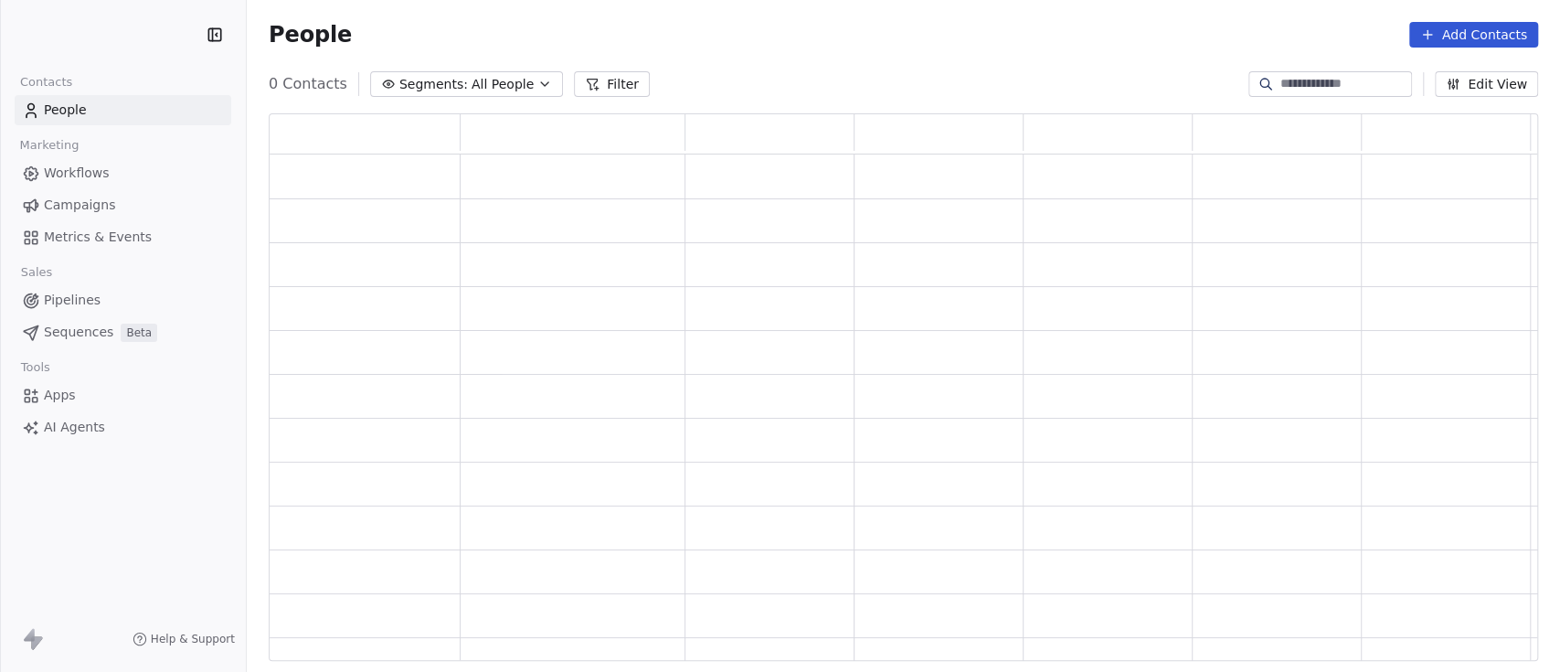
click at [1311, 80] on input at bounding box center [1345, 84] width 128 height 18
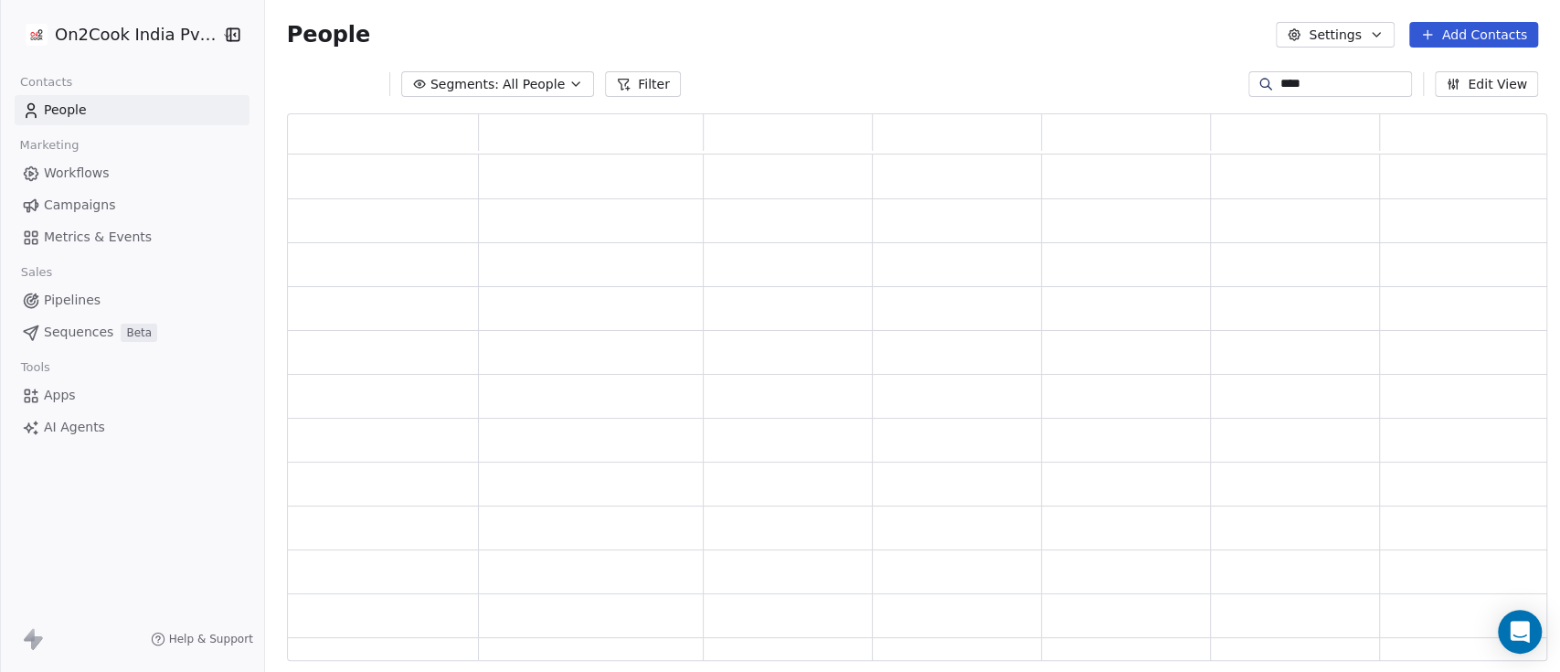
scroll to position [528, 1241]
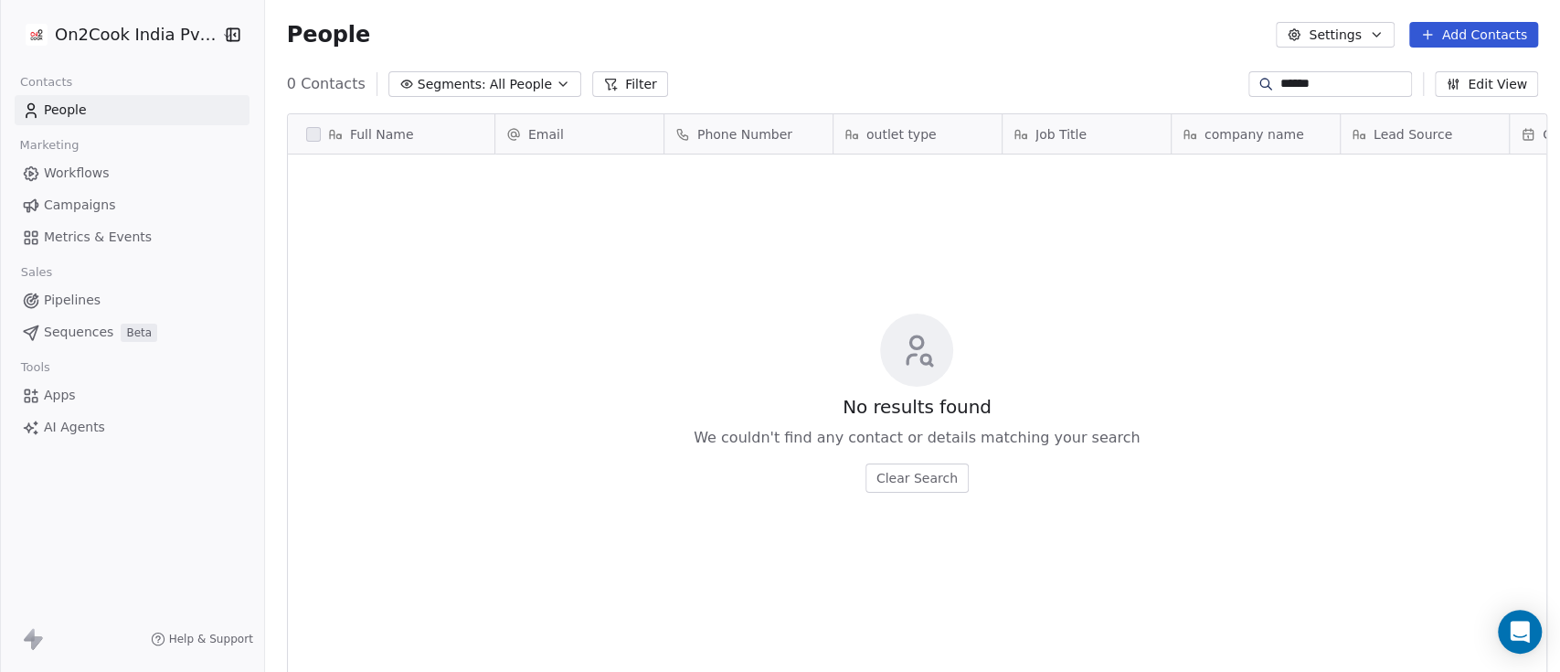
type input "******"
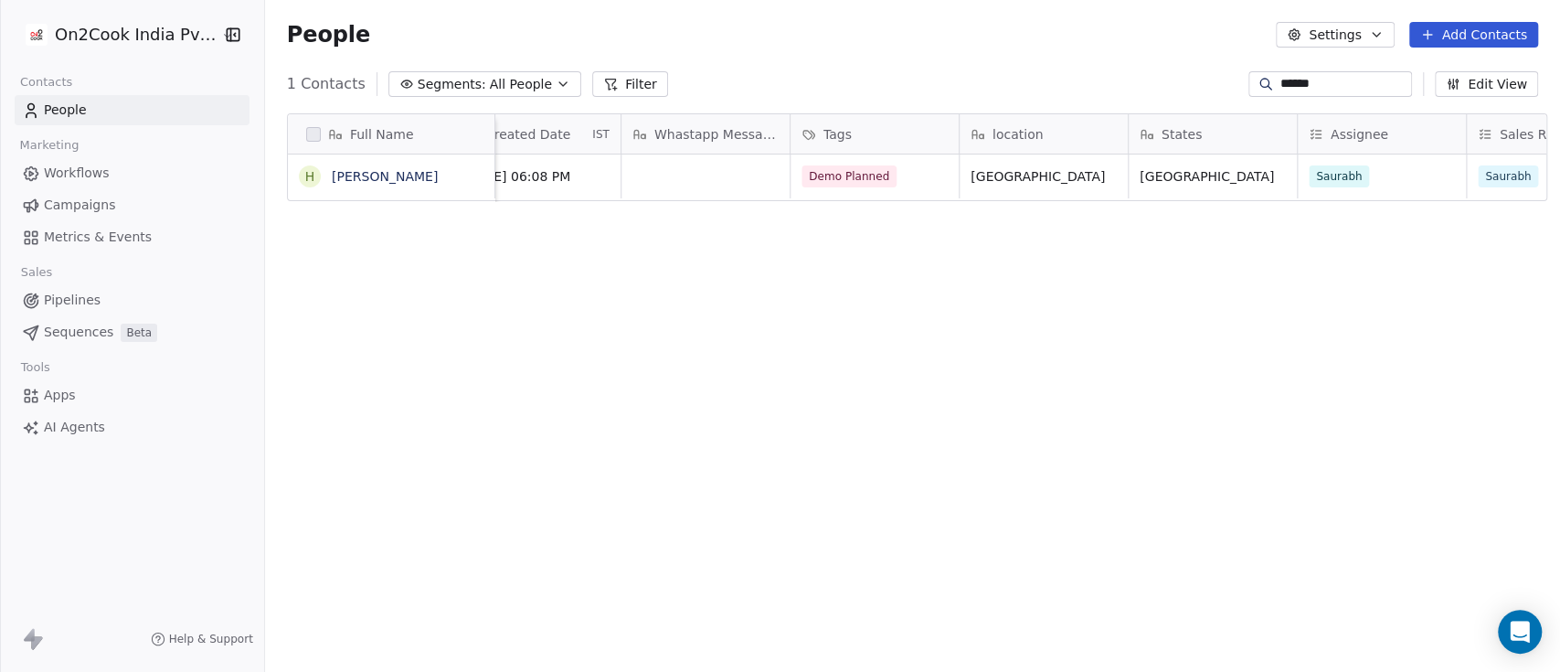
scroll to position [0, 1060]
click at [911, 179] on div "Demo Planned" at bounding box center [872, 176] width 168 height 44
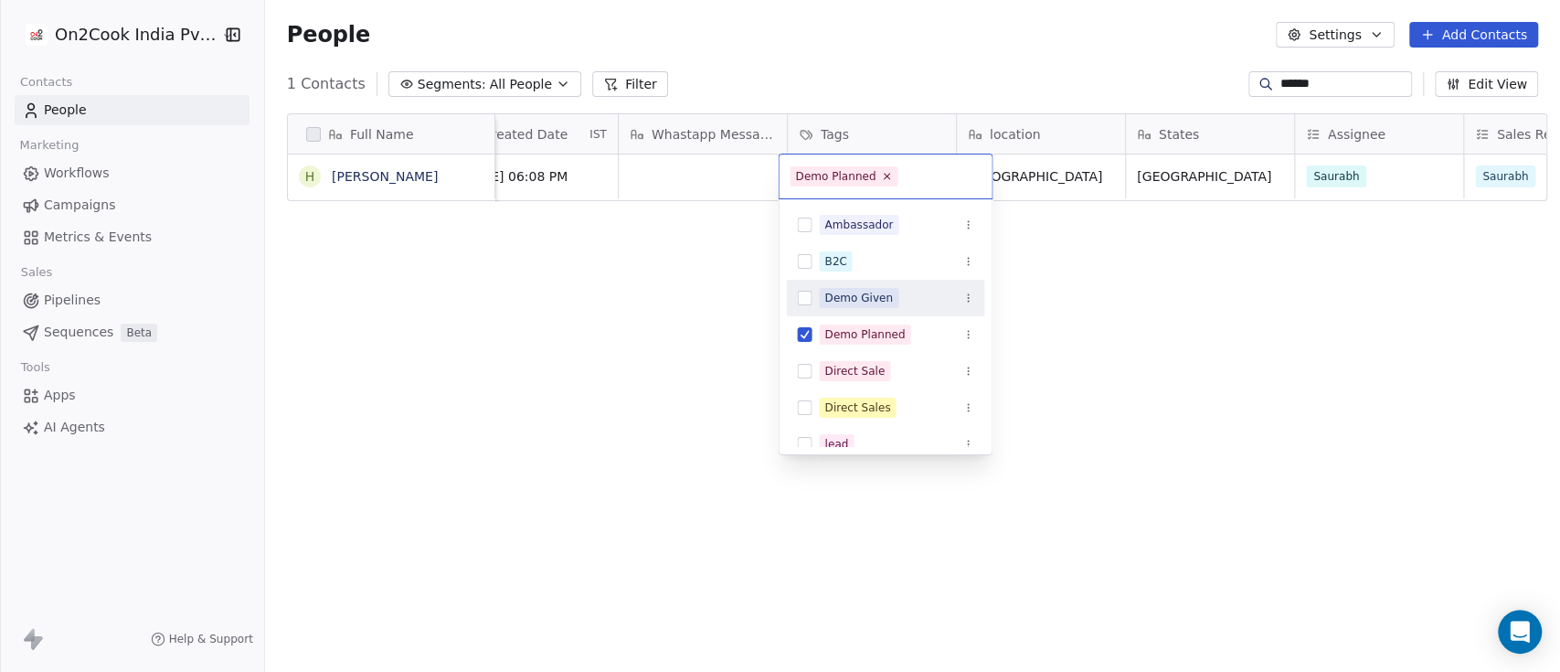
click at [902, 299] on div "Demo Given" at bounding box center [896, 298] width 154 height 20
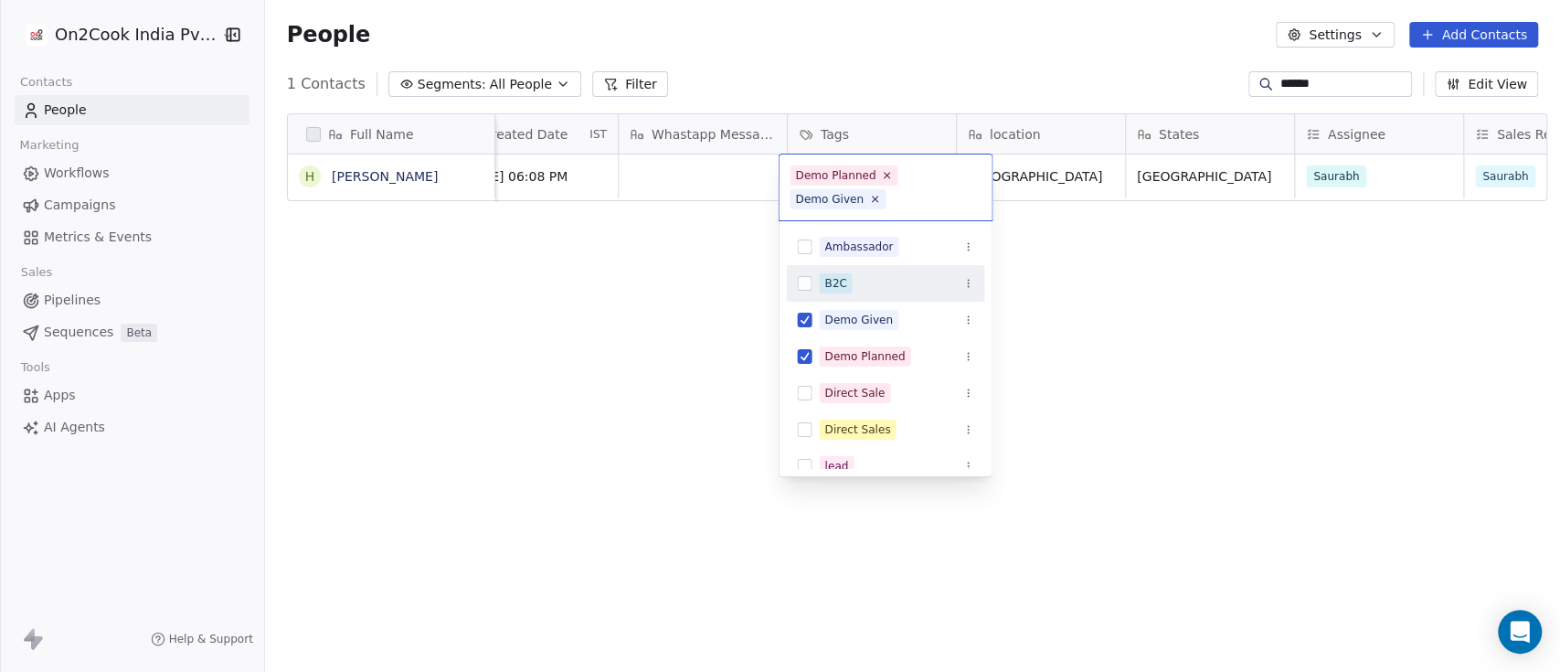
click at [1212, 238] on html "On2Cook India Pvt. Ltd. Contacts People Marketing Workflows Campaigns Metrics &…" at bounding box center [780, 336] width 1560 height 672
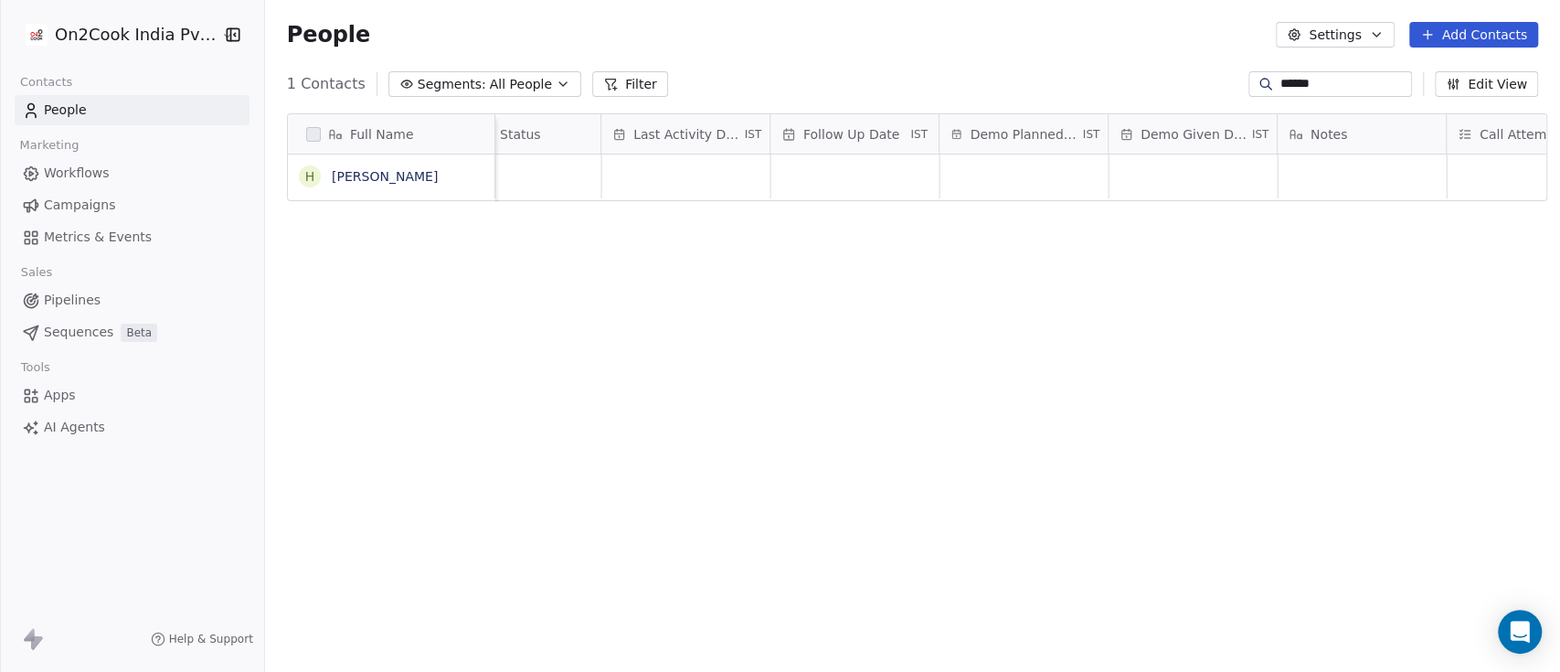
scroll to position [1, 2601]
click at [1010, 169] on div "grid" at bounding box center [1023, 176] width 168 height 44
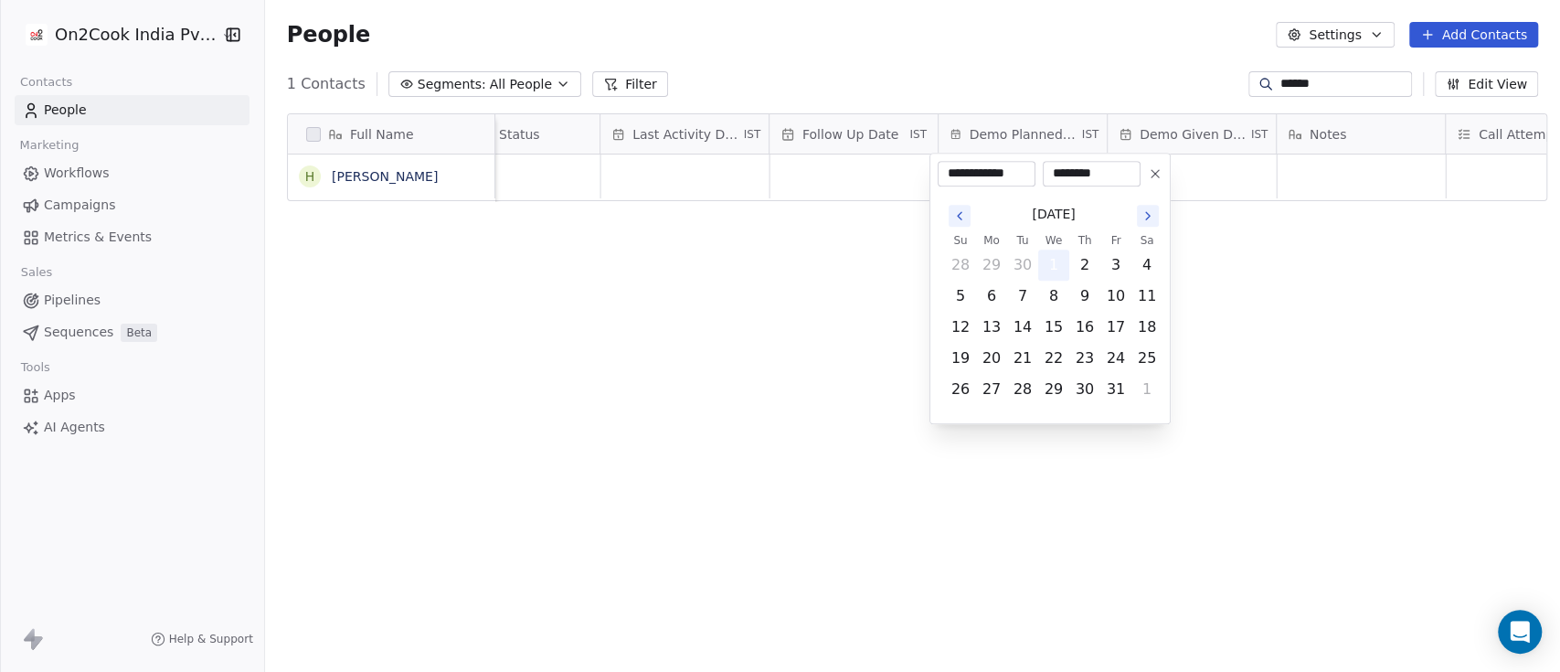
click at [1050, 258] on button "1" at bounding box center [1053, 264] width 29 height 29
click at [1323, 252] on html "**********" at bounding box center [780, 336] width 1560 height 672
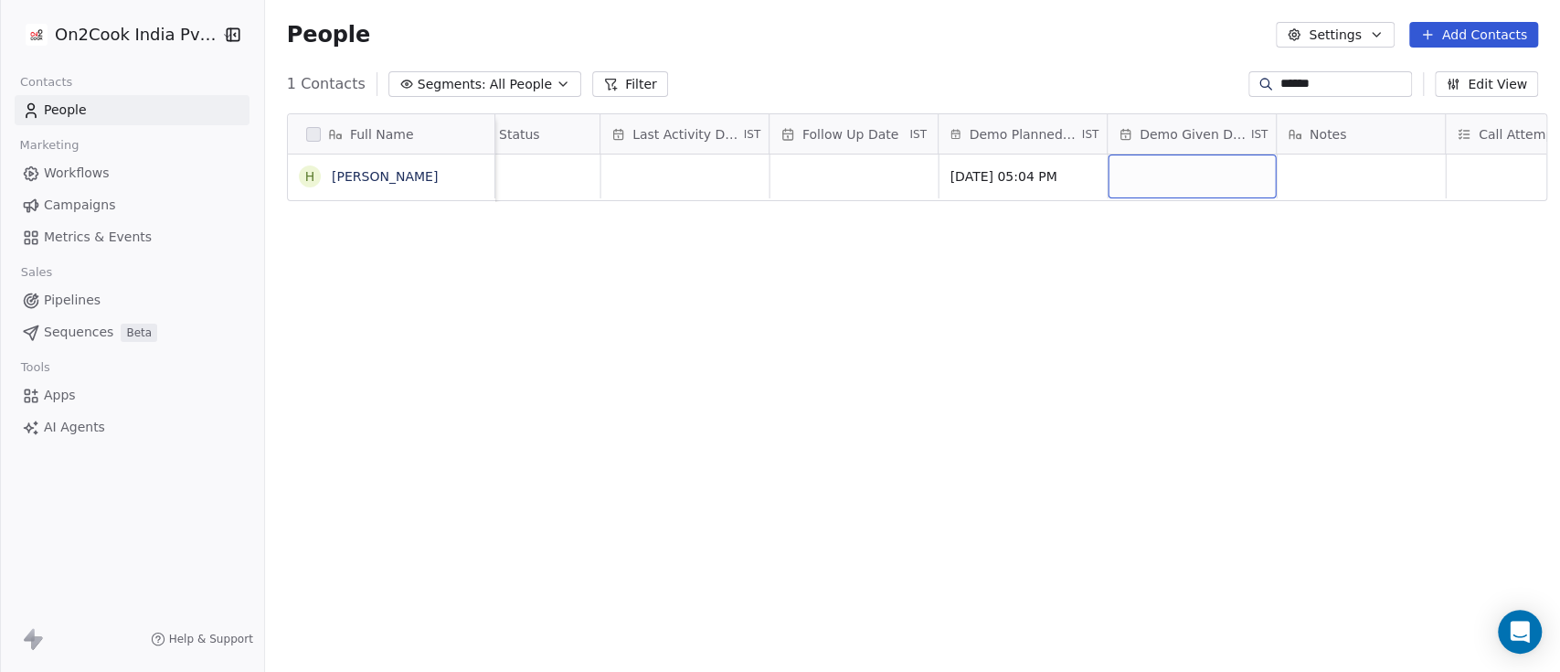
click at [1186, 167] on div "grid" at bounding box center [1192, 176] width 168 height 44
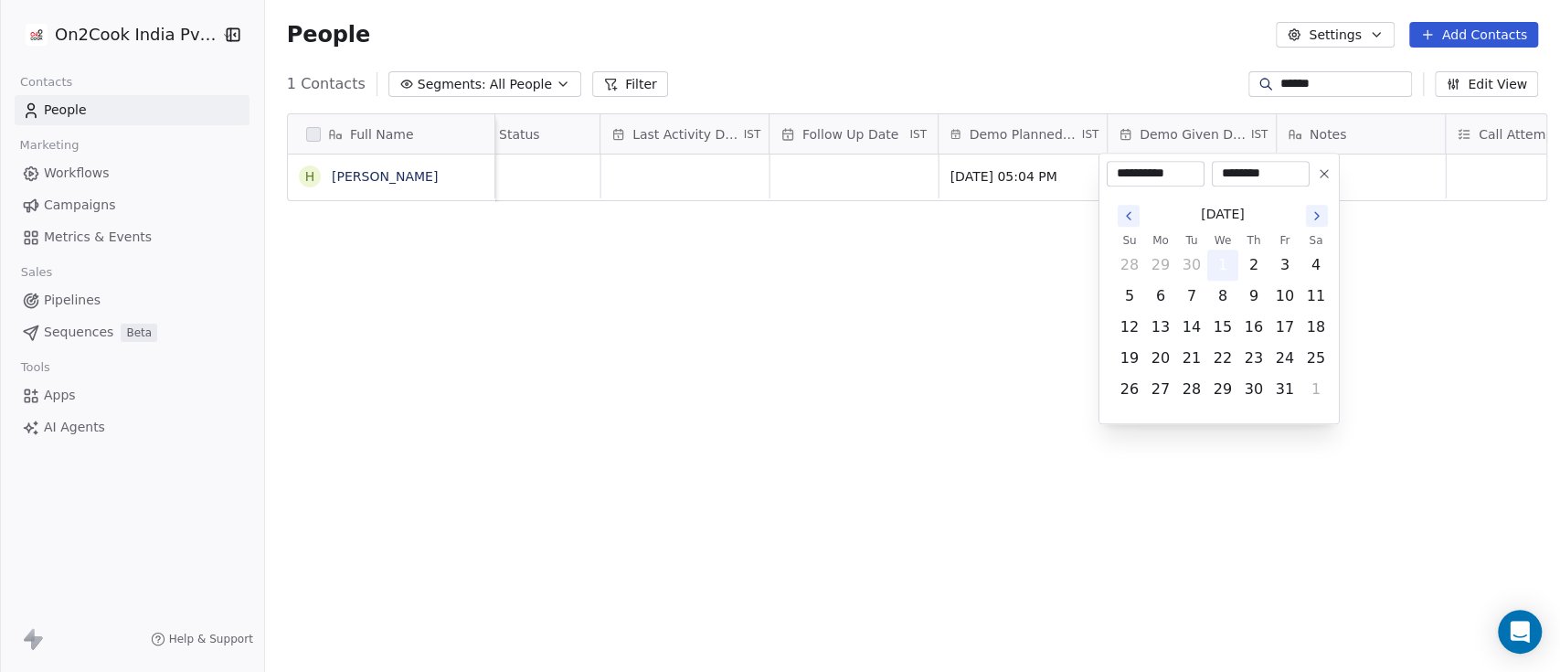
click at [1221, 261] on button "1" at bounding box center [1222, 264] width 29 height 29
click at [1420, 271] on html "**********" at bounding box center [780, 336] width 1560 height 672
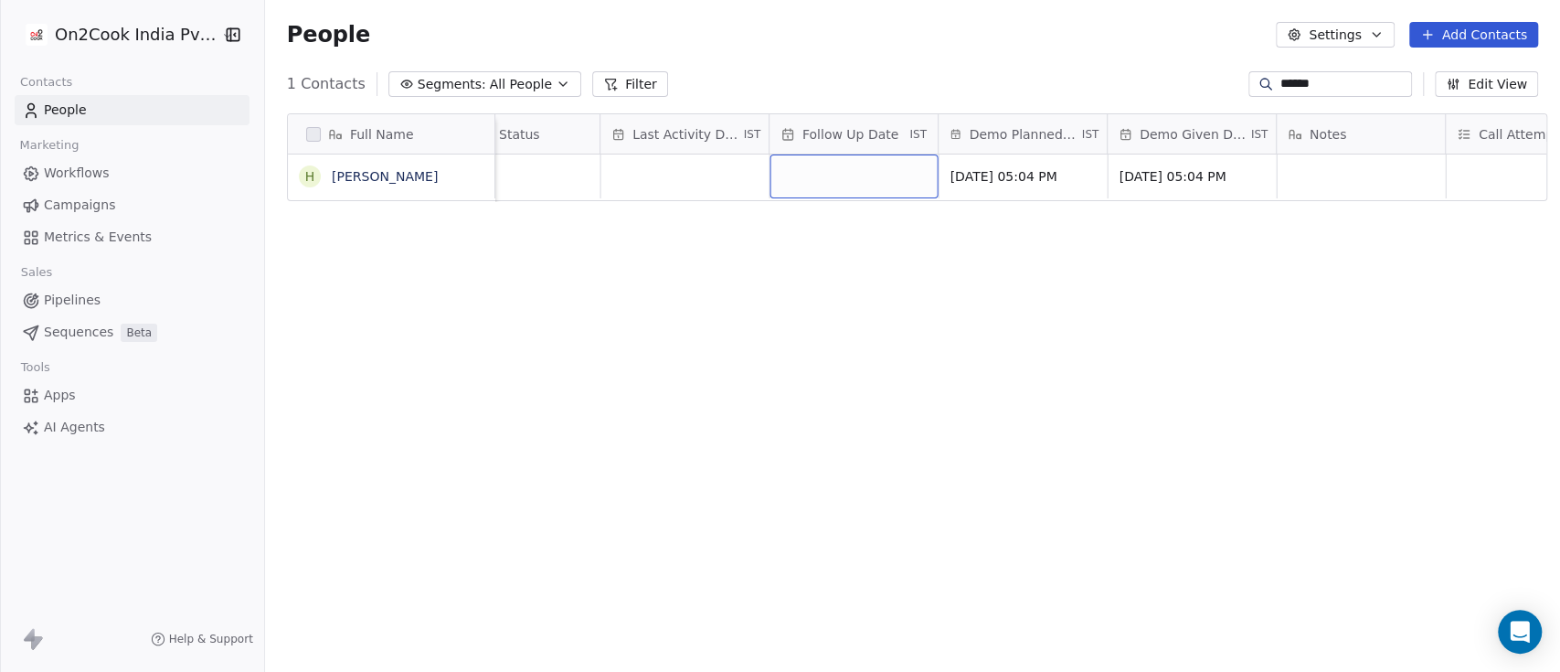
click at [842, 176] on div "grid" at bounding box center [854, 176] width 168 height 44
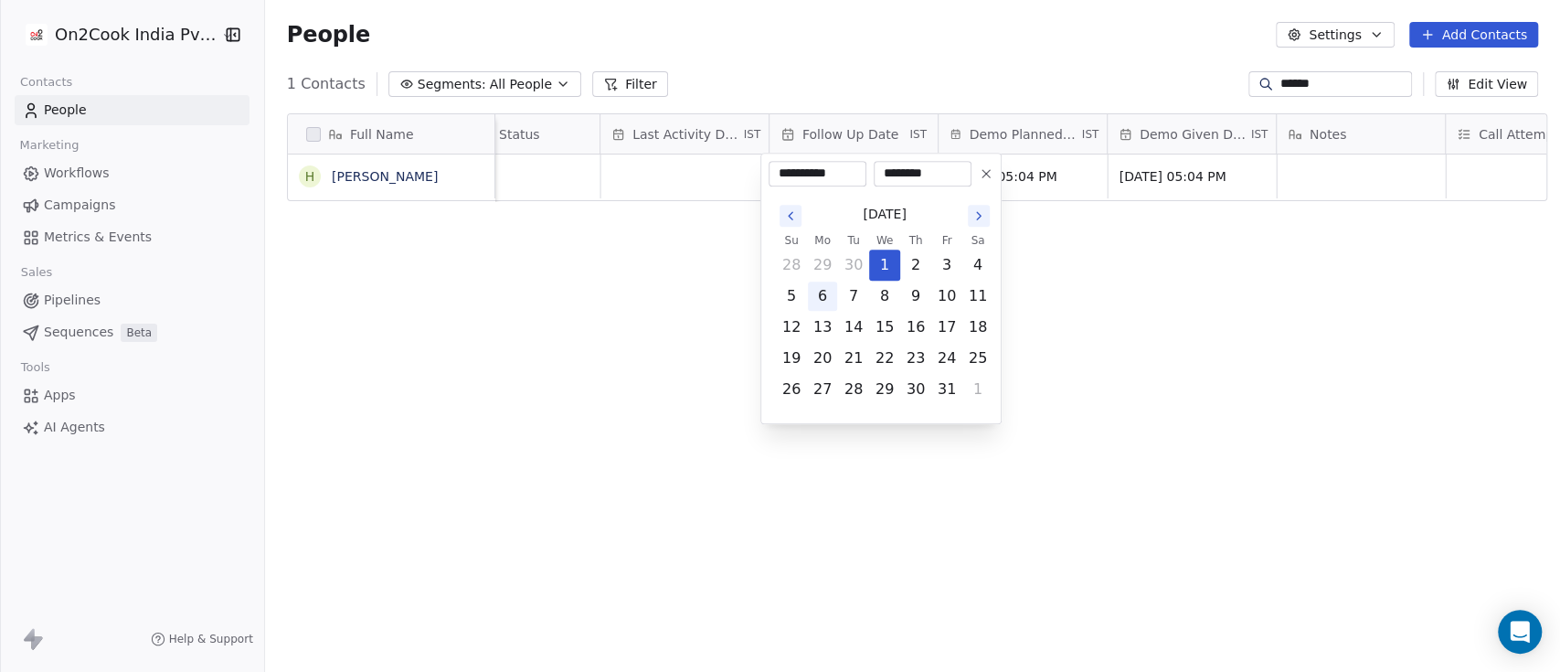
click at [830, 302] on button "6" at bounding box center [822, 296] width 29 height 29
type input "**********"
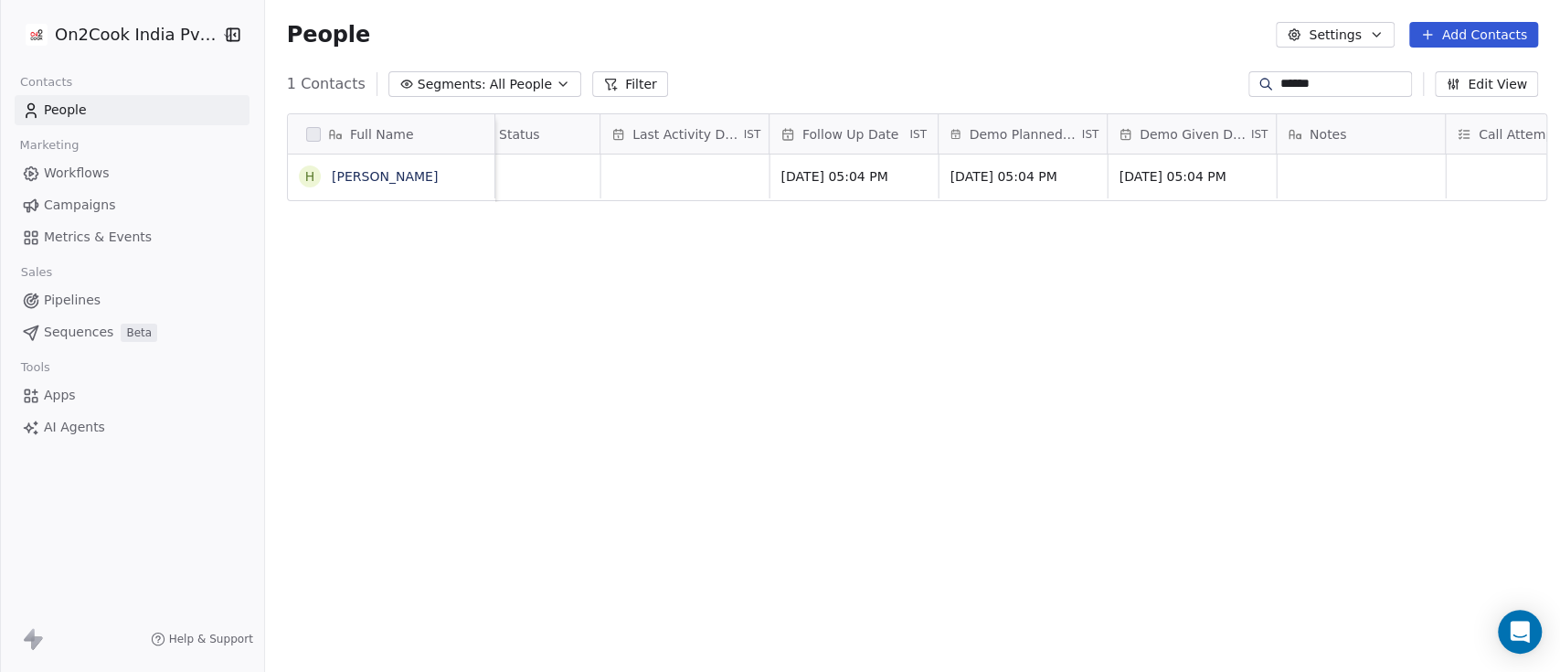
click at [1133, 271] on html "On2Cook India Pvt. Ltd. Contacts People Marketing Workflows Campaigns Metrics &…" at bounding box center [780, 336] width 1560 height 672
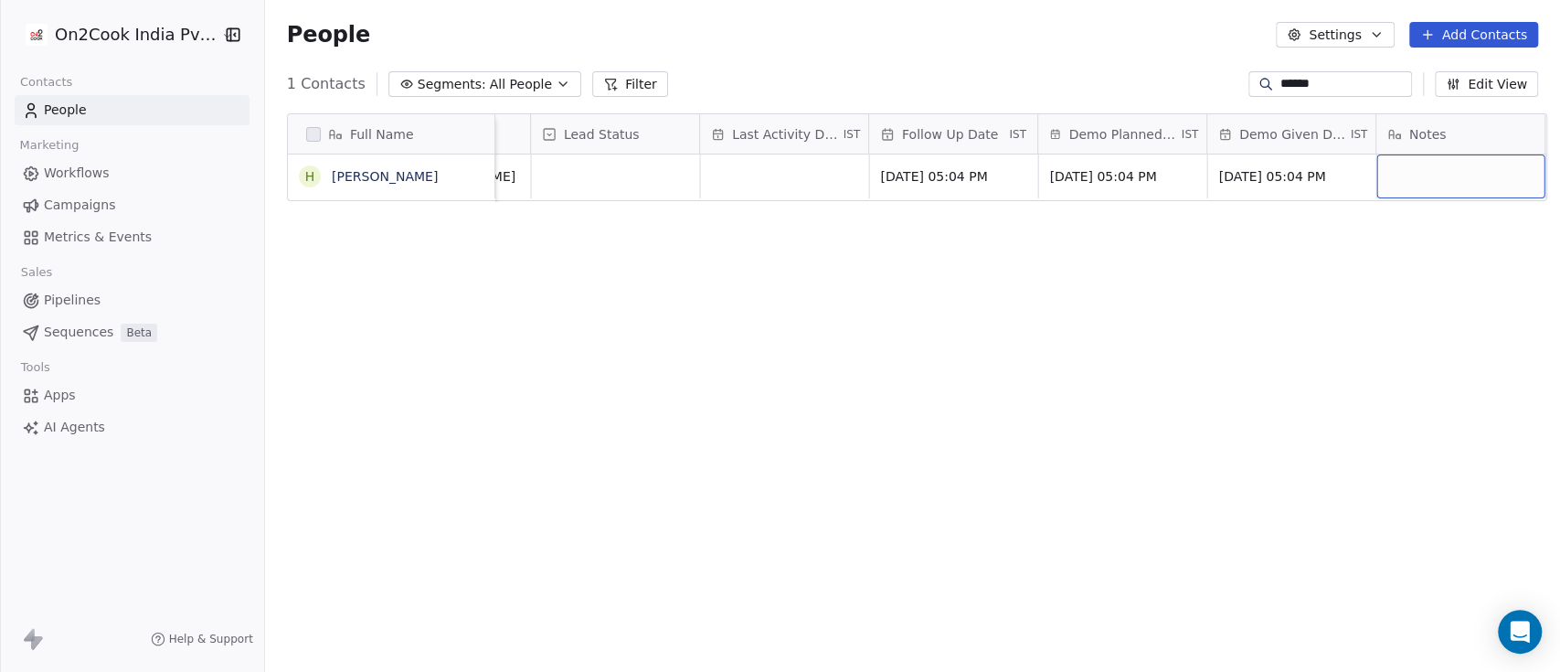
scroll to position [1, 2517]
click at [1410, 176] on div "grid" at bounding box center [1444, 176] width 168 height 44
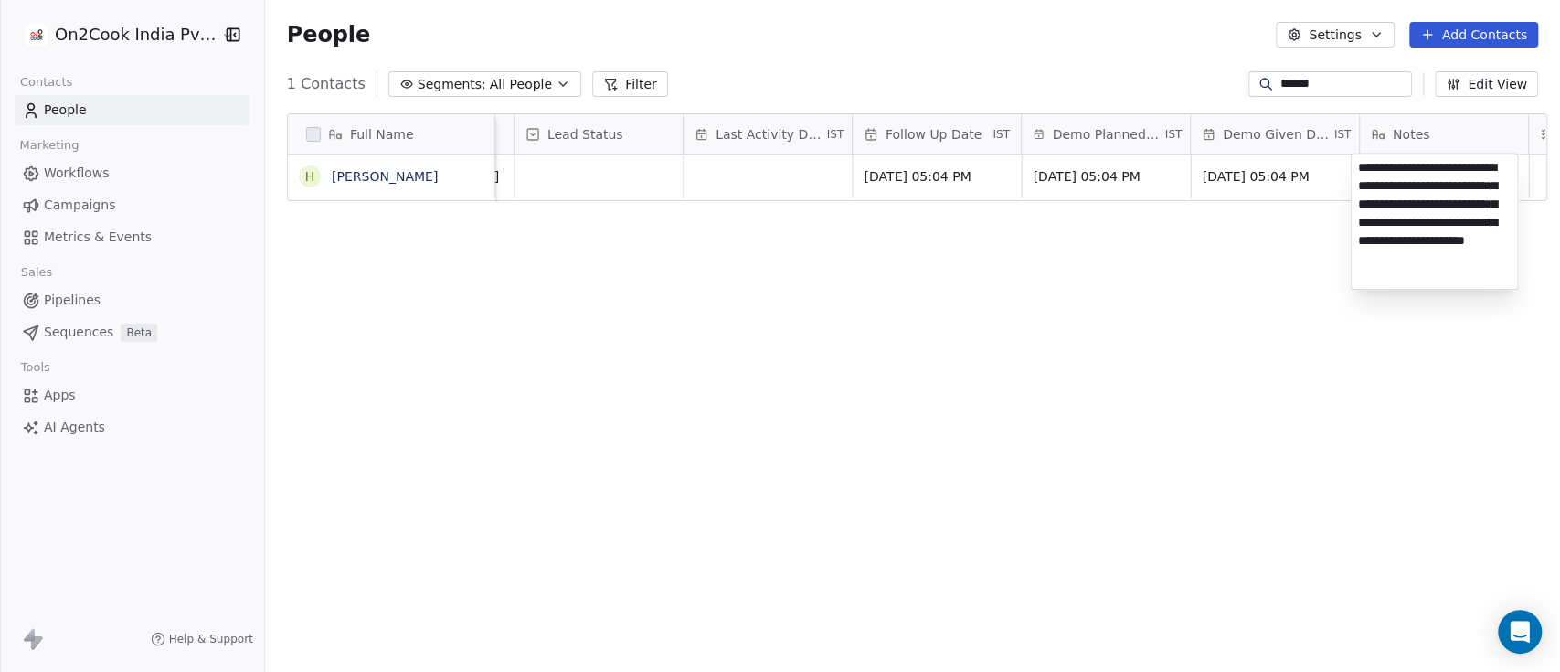
type textarea "**********"
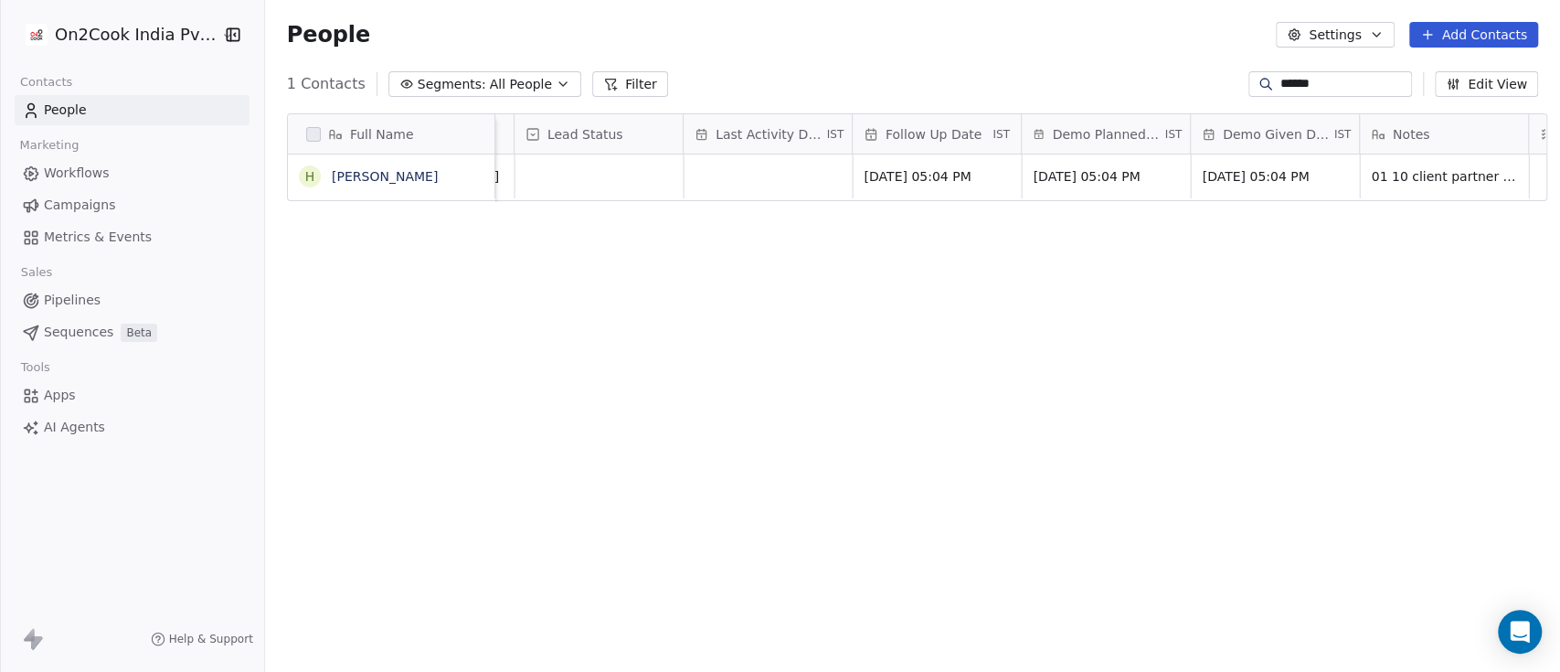
click at [1127, 309] on html "On2Cook India Pvt. Ltd. Contacts People Marketing Workflows Campaigns Metrics &…" at bounding box center [780, 336] width 1560 height 672
click at [1441, 189] on span "01 10 client partner Husein Rajkotwala attended the demo Shared the details the…" at bounding box center [1481, 218] width 218 height 110
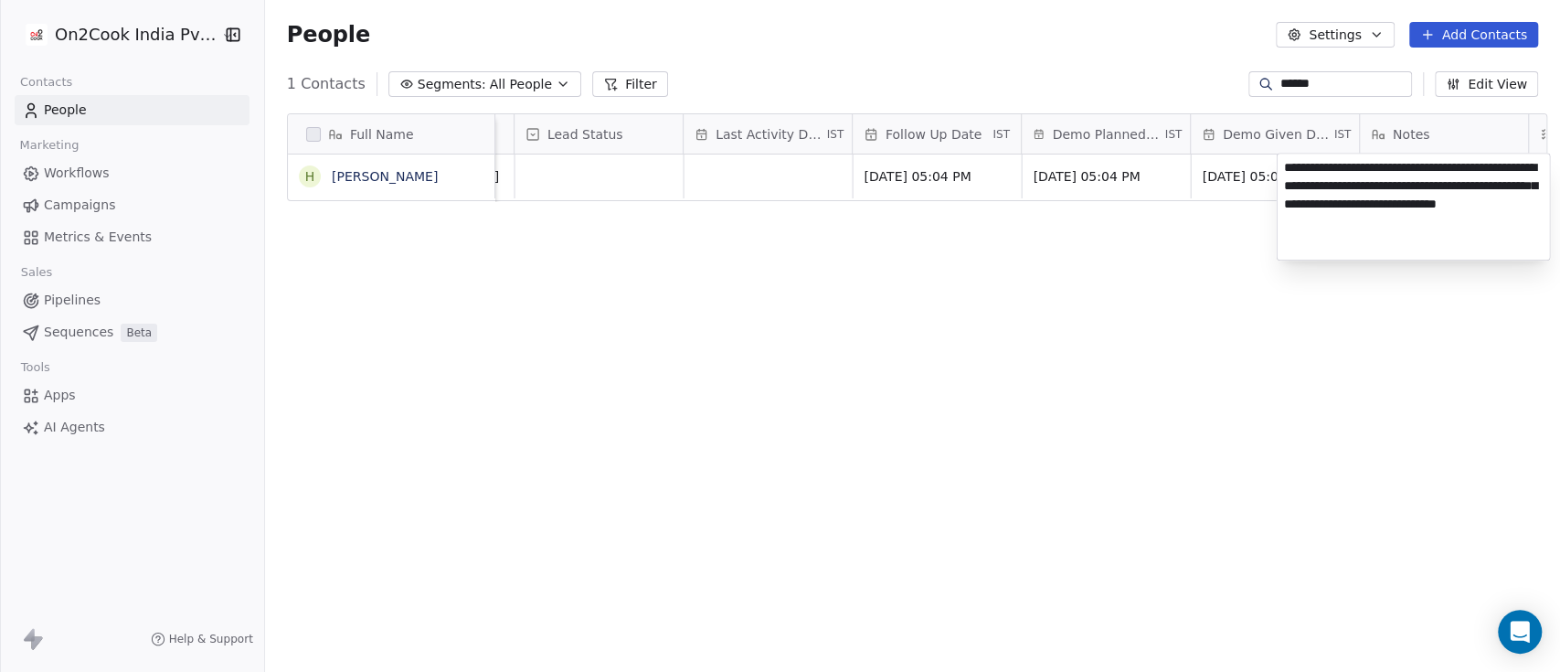
click at [1530, 202] on textarea "**********" at bounding box center [1413, 207] width 272 height 106
type textarea "**********"
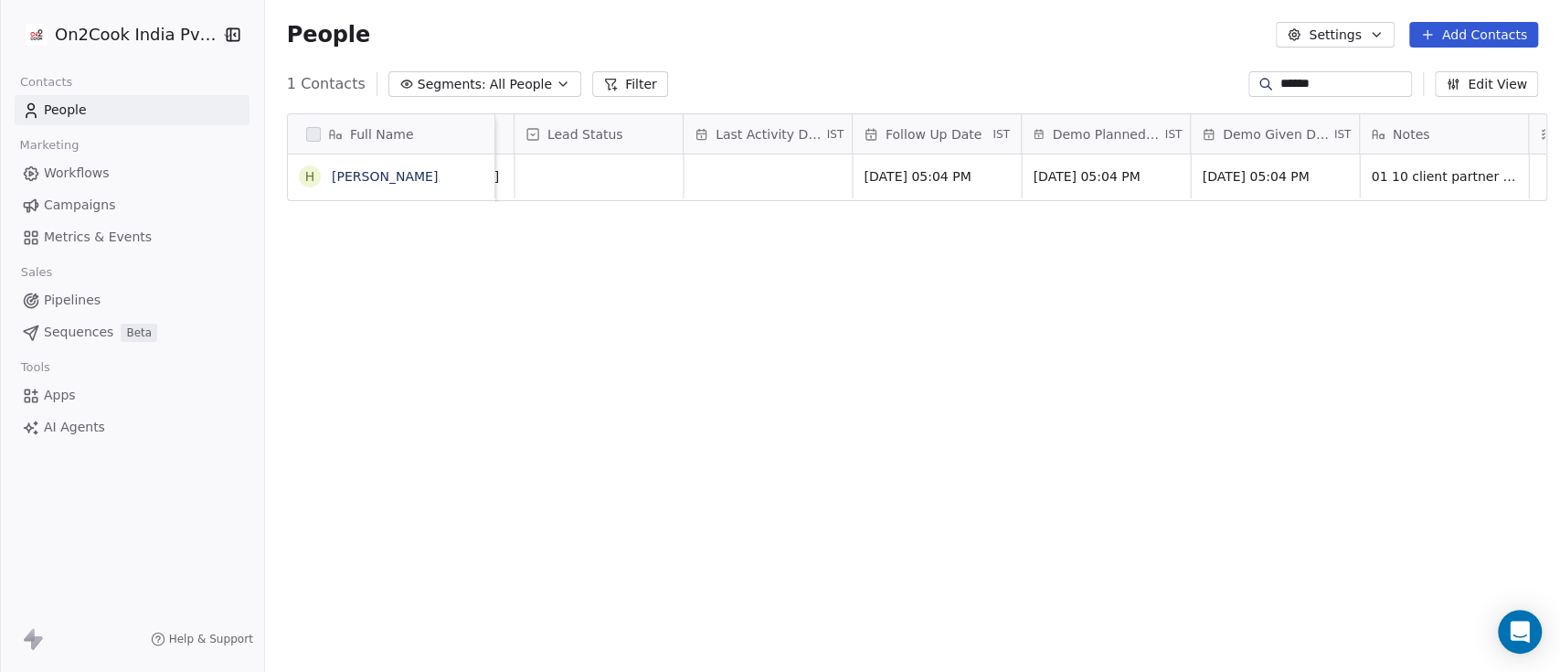
click at [102, 178] on span "Workflows" at bounding box center [77, 173] width 66 height 19
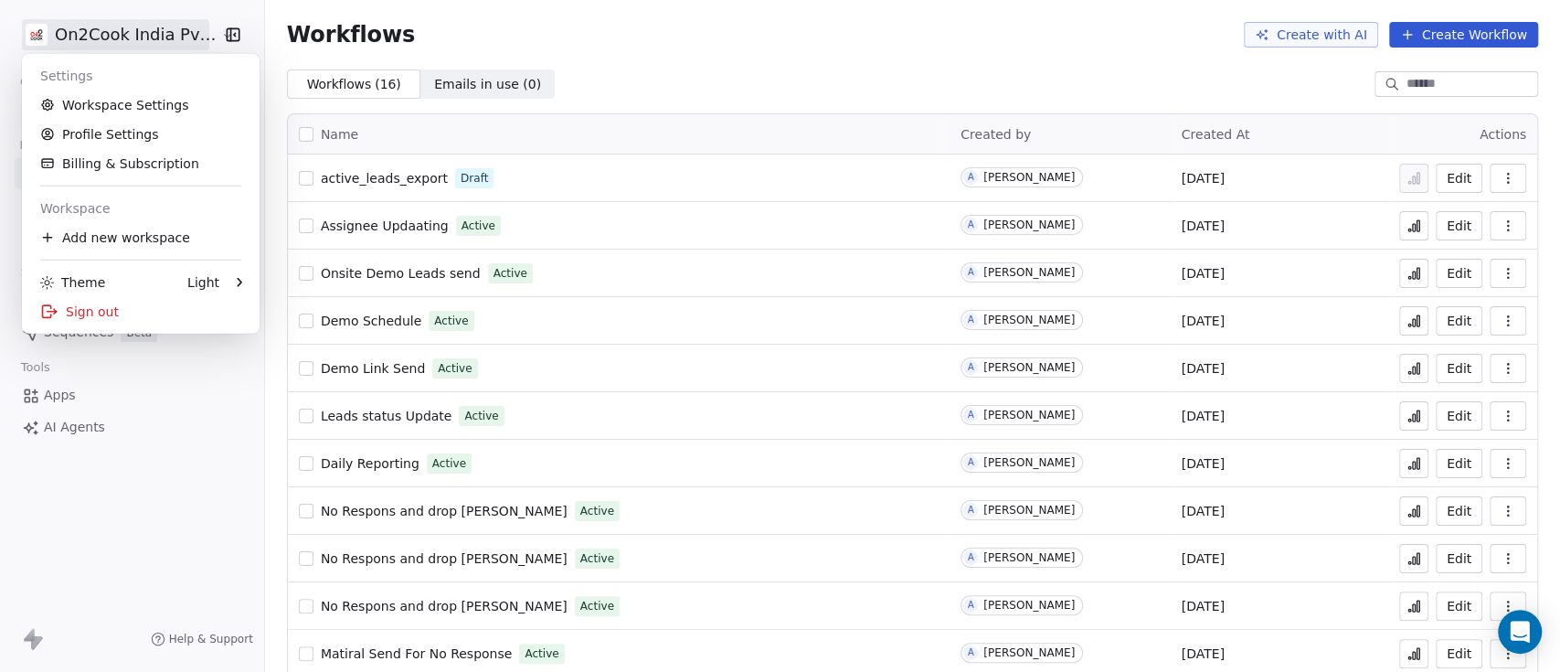
click at [111, 33] on html "On2Cook India Pvt. Ltd. Contacts People Marketing Workflows Campaigns Metrics &…" at bounding box center [780, 336] width 1560 height 672
click at [107, 111] on link "Workspace Settings" at bounding box center [140, 104] width 223 height 29
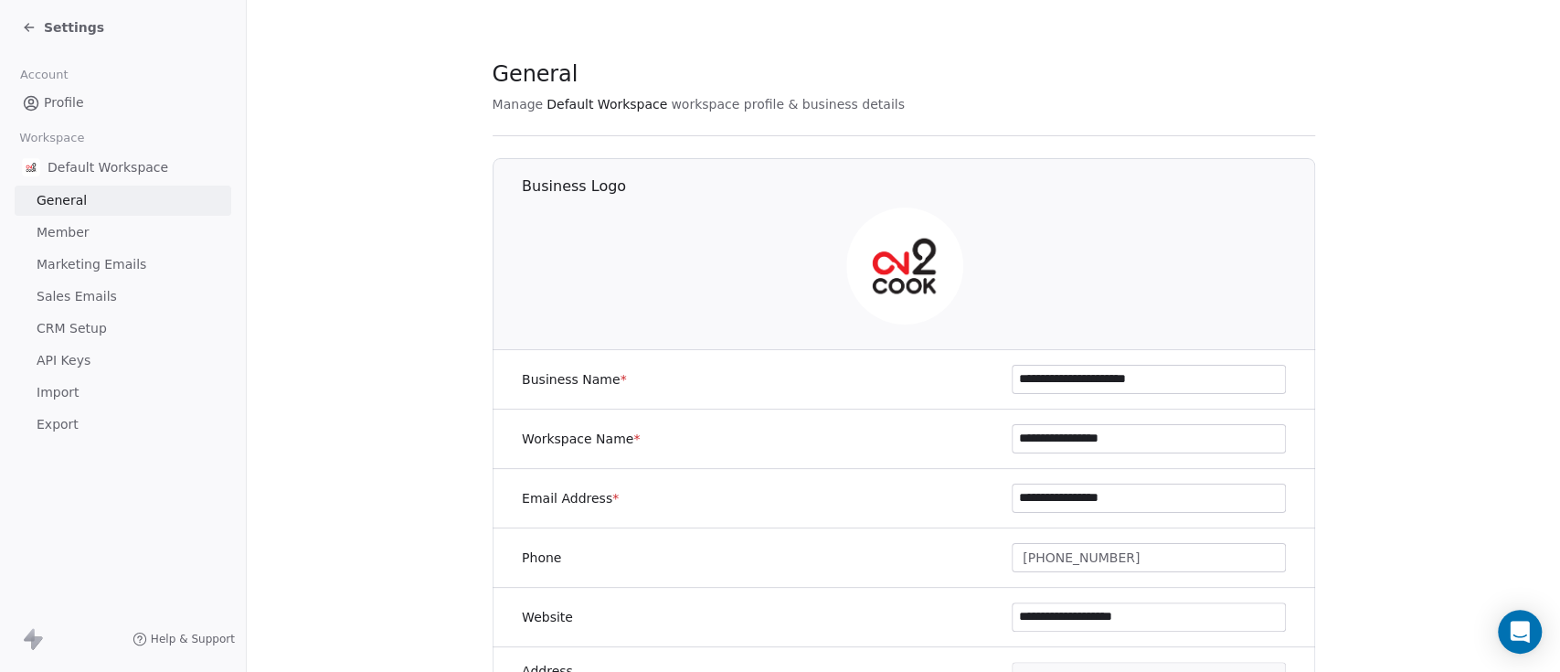
click at [80, 241] on span "Member" at bounding box center [63, 232] width 53 height 19
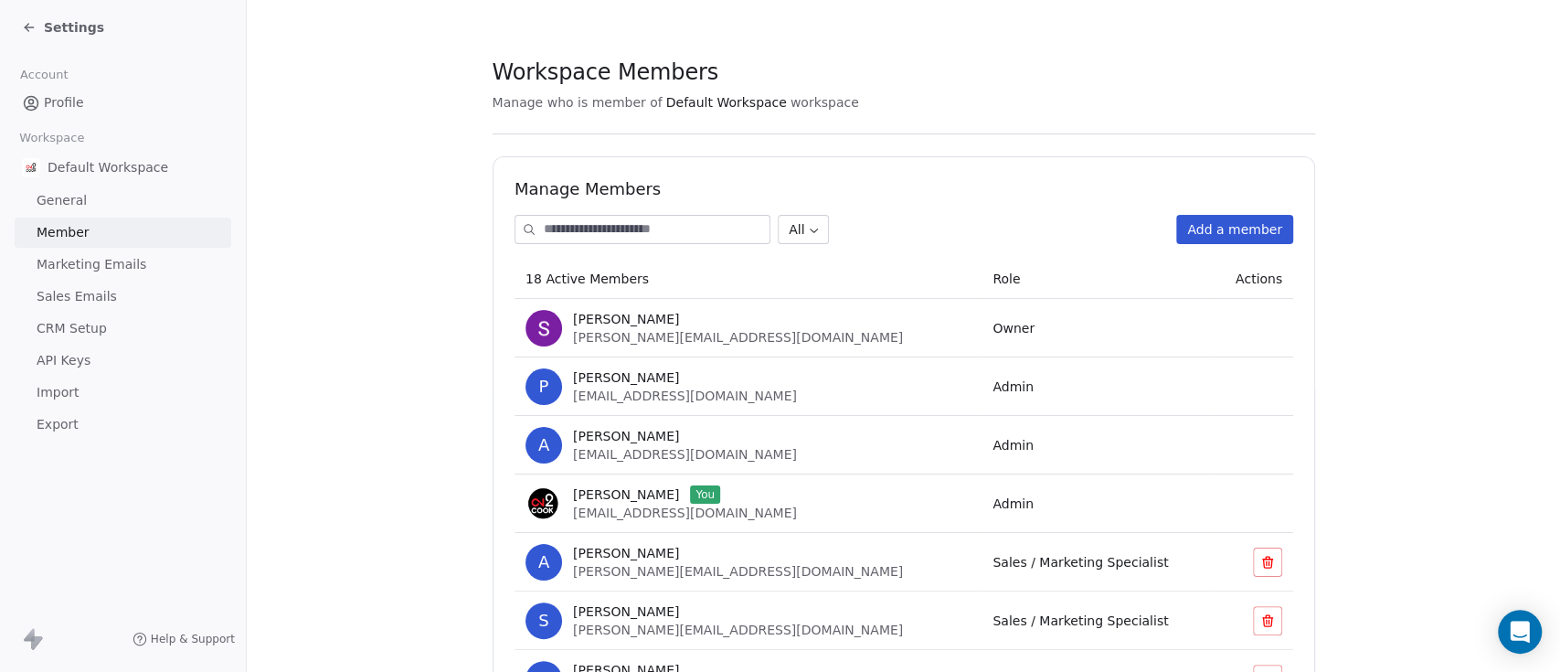
click at [71, 329] on span "CRM Setup" at bounding box center [72, 328] width 70 height 19
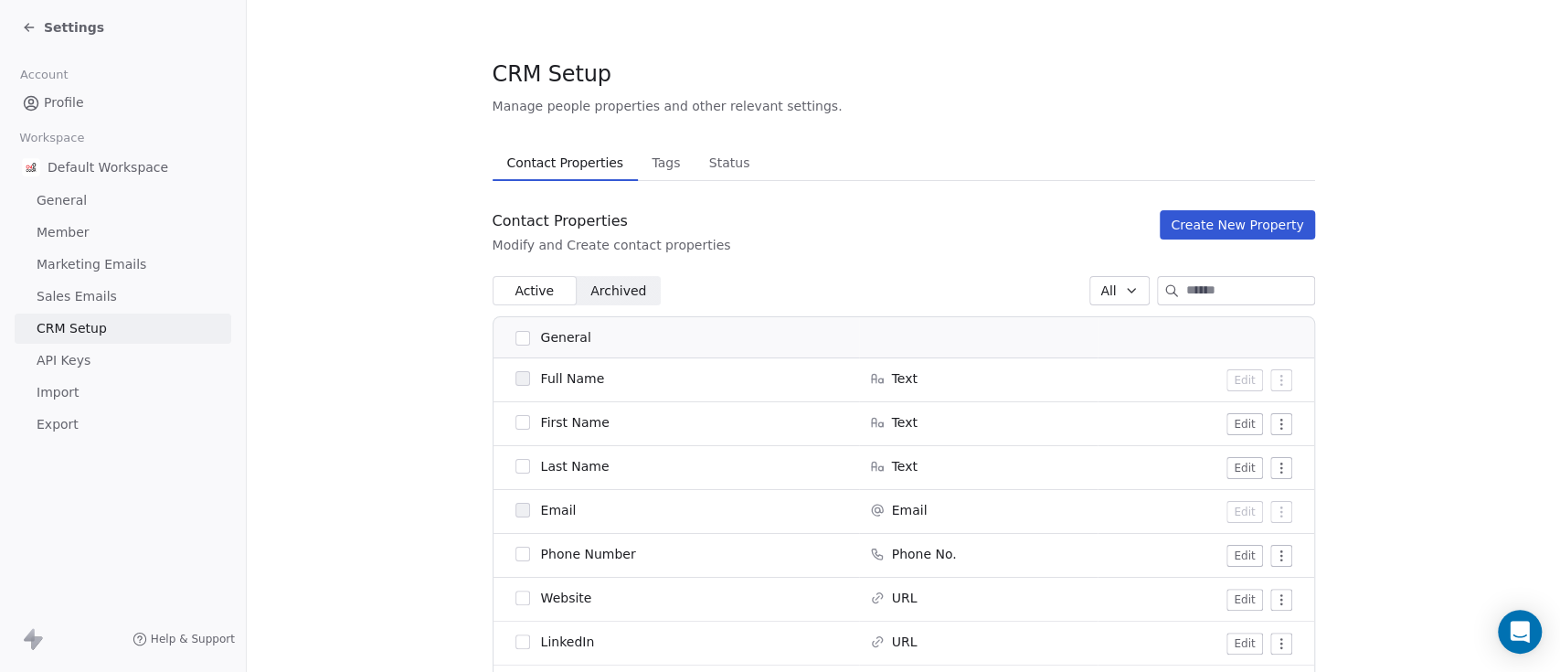
click at [656, 165] on span "Tags" at bounding box center [665, 163] width 43 height 26
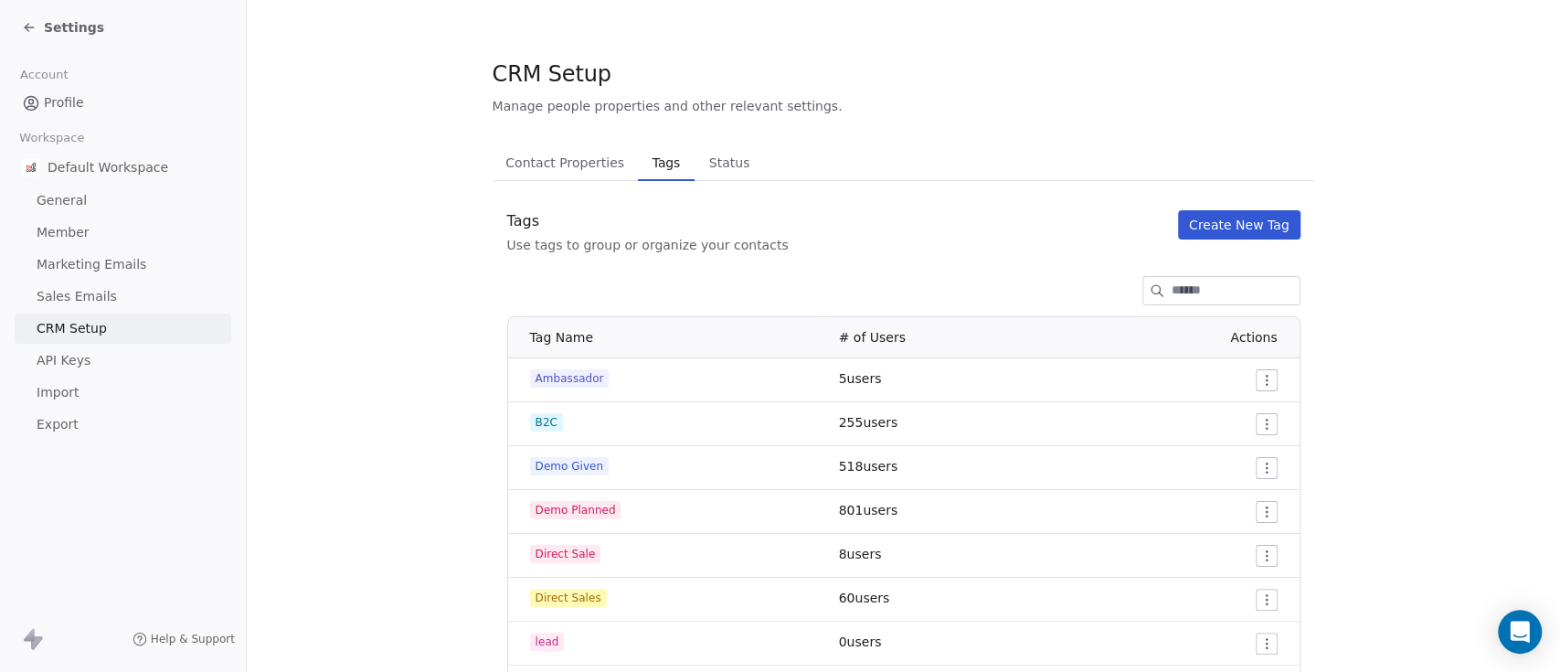
click at [707, 160] on span "Status" at bounding box center [730, 163] width 56 height 26
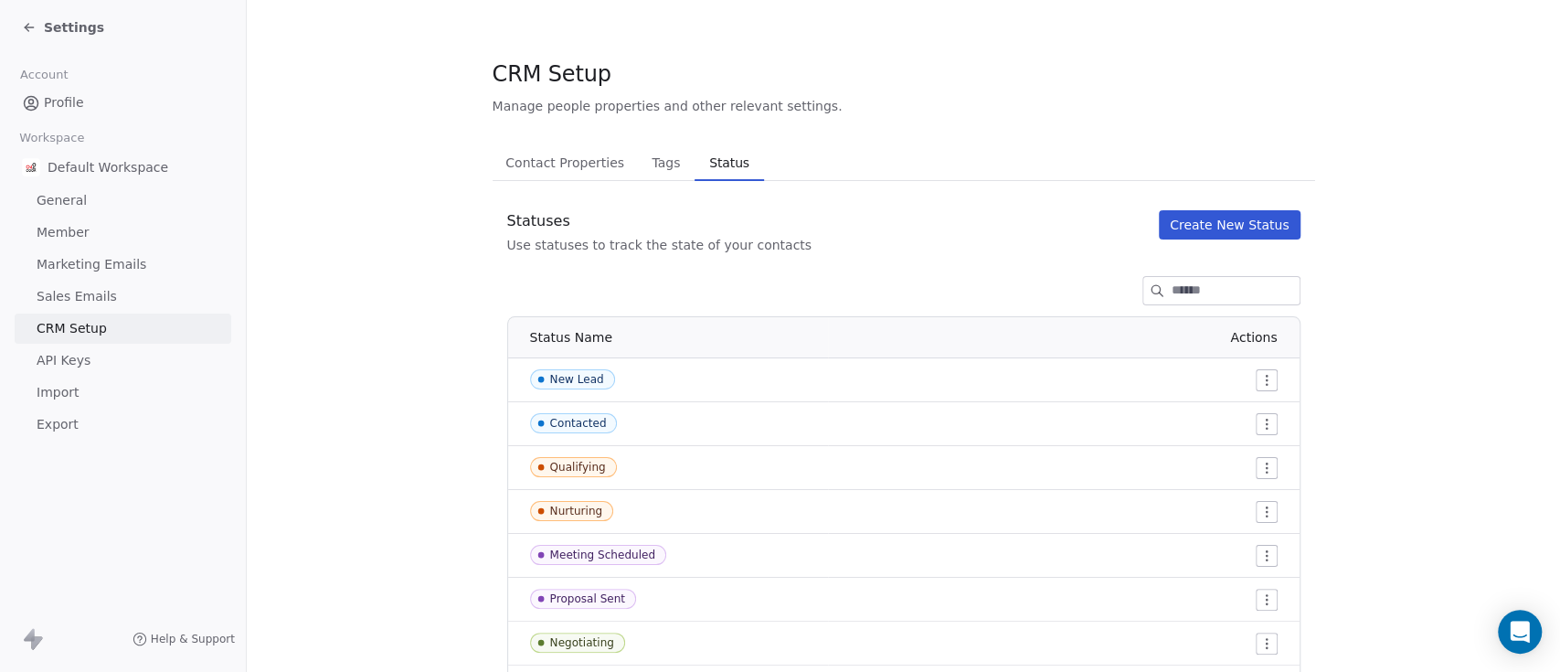
click at [53, 100] on span "Profile" at bounding box center [64, 102] width 40 height 19
